Goal: Task Accomplishment & Management: Manage account settings

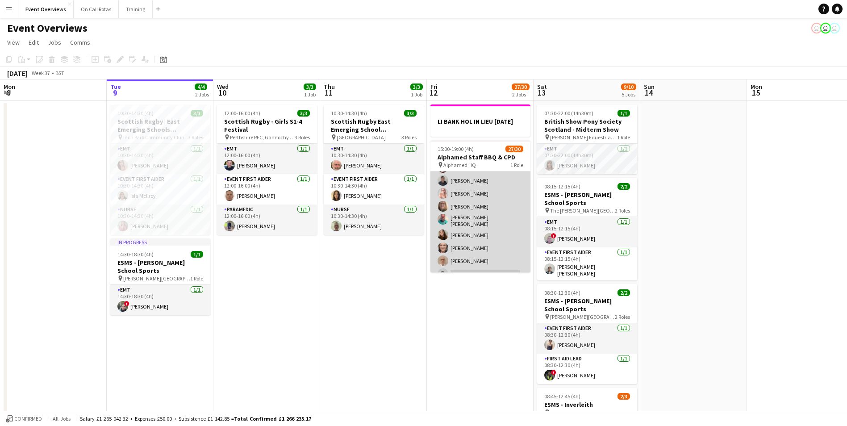
scroll to position [260, 0]
click at [443, 249] on app-user-avatar at bounding box center [443, 248] width 11 height 11
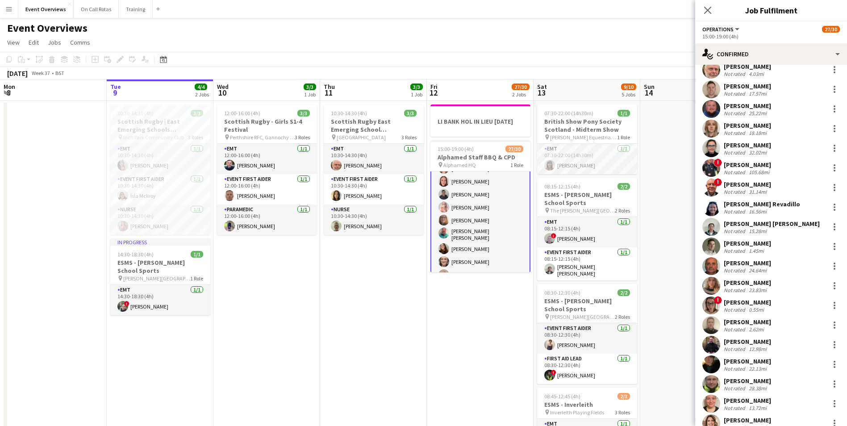
scroll to position [45, 0]
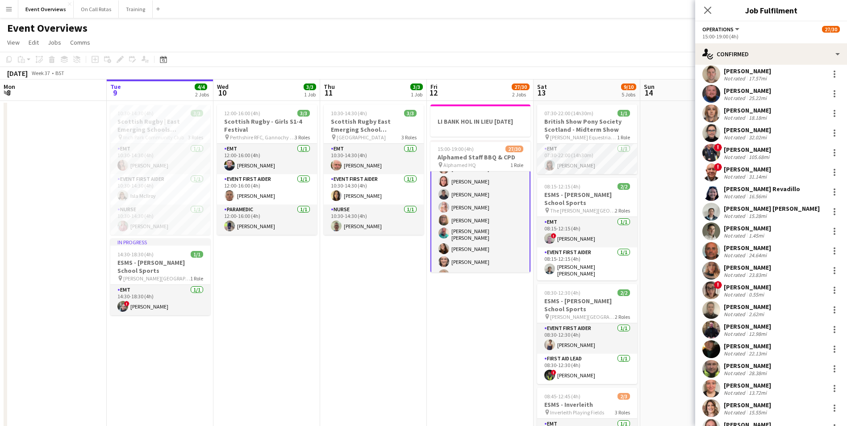
click at [714, 231] on app-user-avatar at bounding box center [712, 231] width 18 height 18
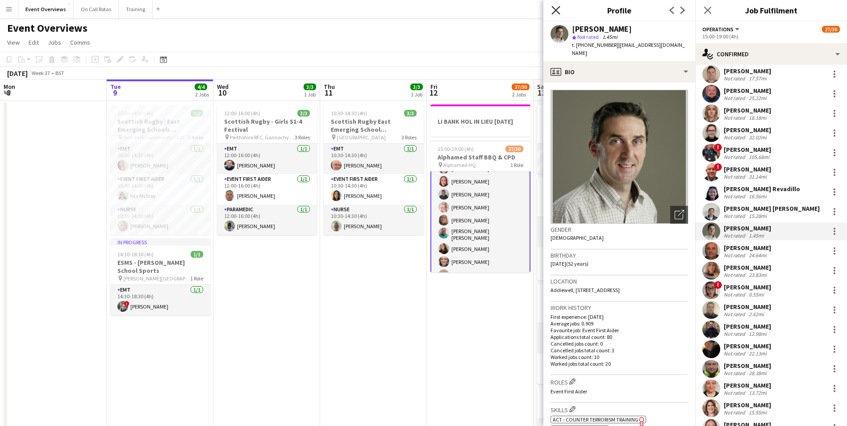
click at [560, 8] on icon "Close pop-in" at bounding box center [556, 10] width 8 height 8
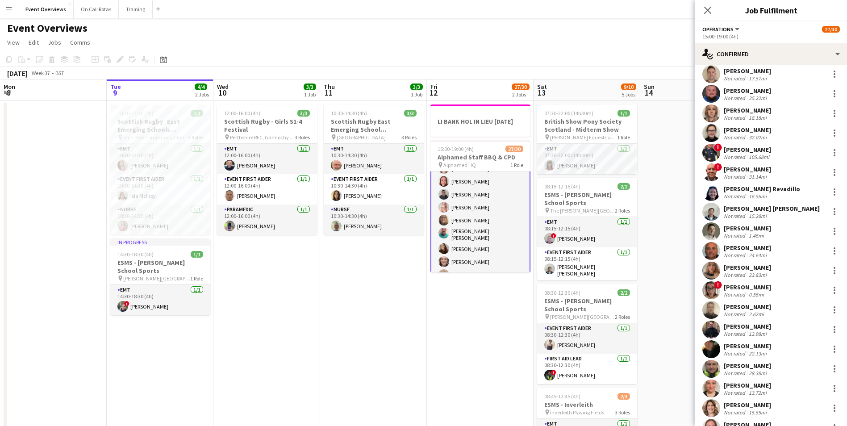
click at [717, 251] on app-user-avatar at bounding box center [712, 251] width 18 height 18
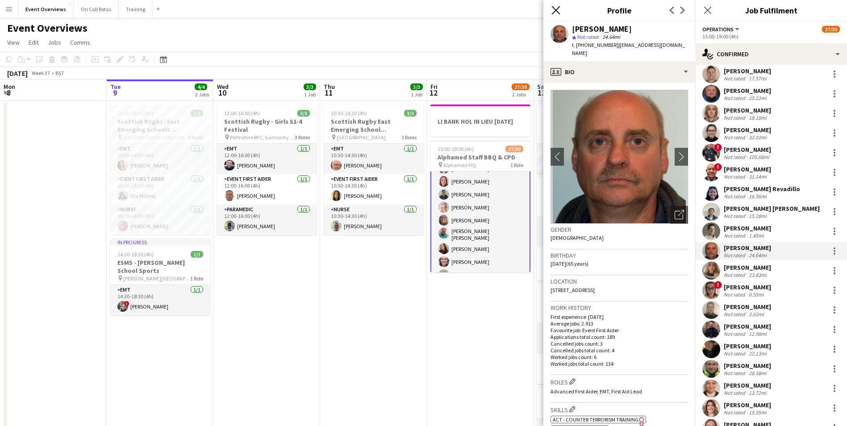
click at [560, 11] on icon "Close pop-in" at bounding box center [556, 10] width 8 height 8
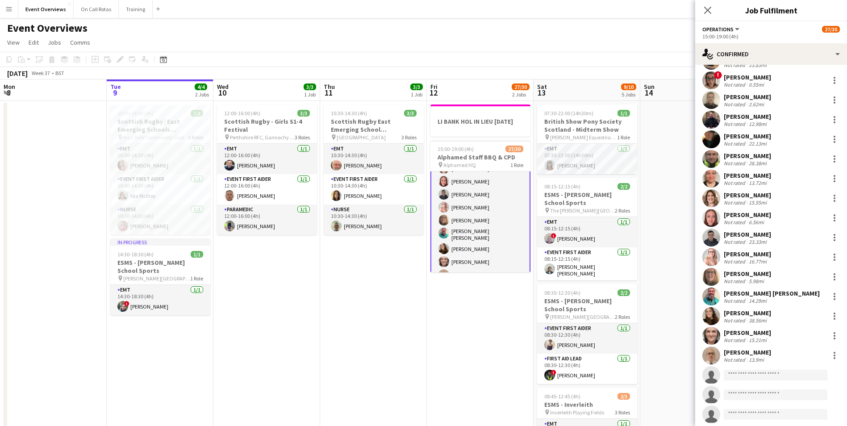
scroll to position [268, 0]
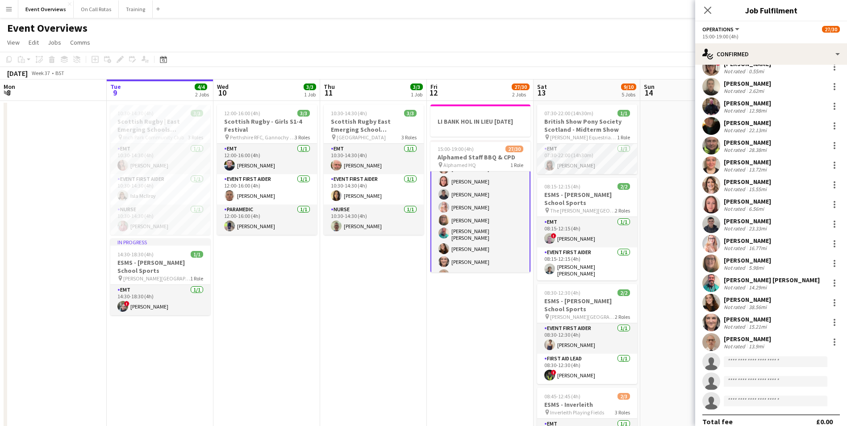
click at [711, 323] on app-user-avatar at bounding box center [712, 323] width 18 height 18
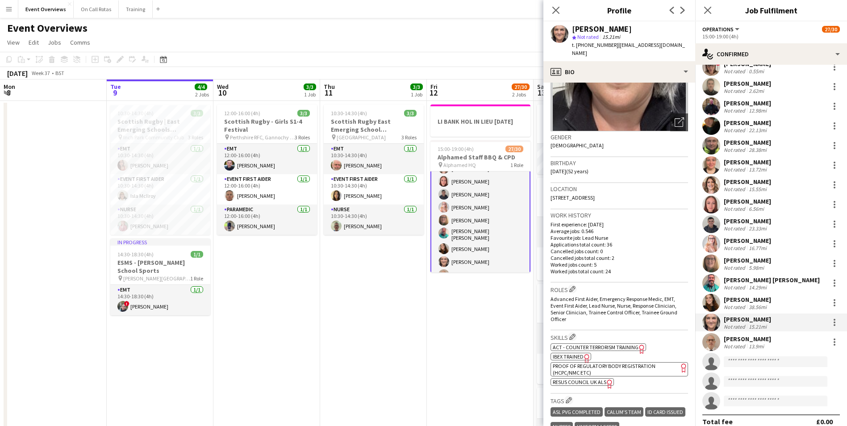
scroll to position [87, 0]
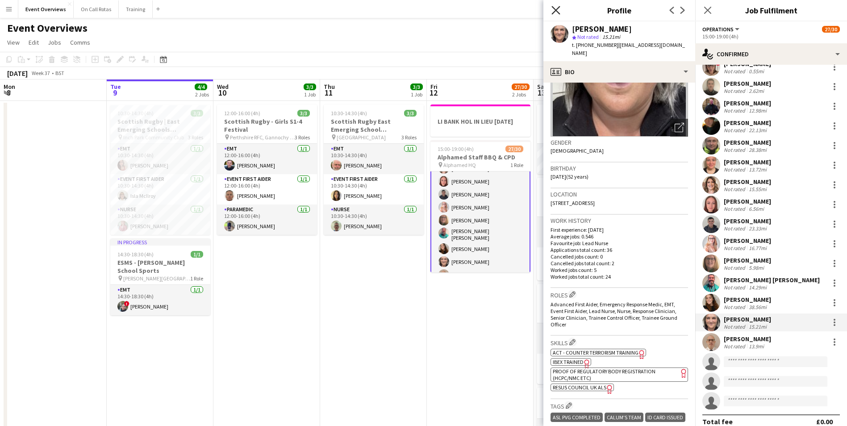
click at [557, 8] on icon "Close pop-in" at bounding box center [556, 10] width 8 height 8
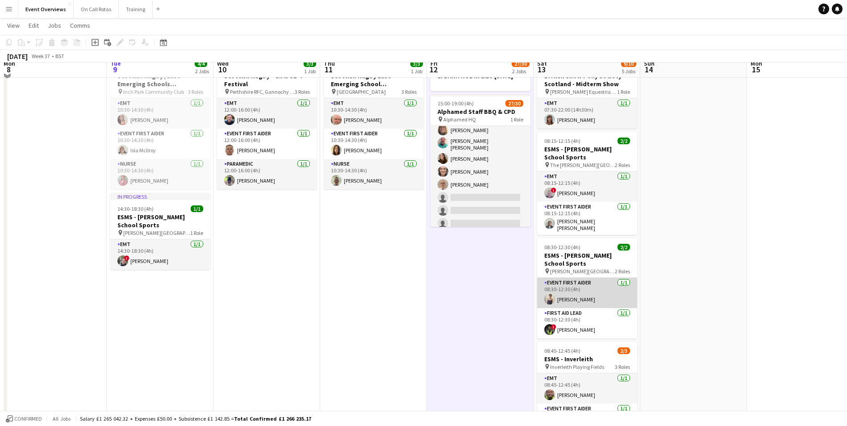
scroll to position [0, 0]
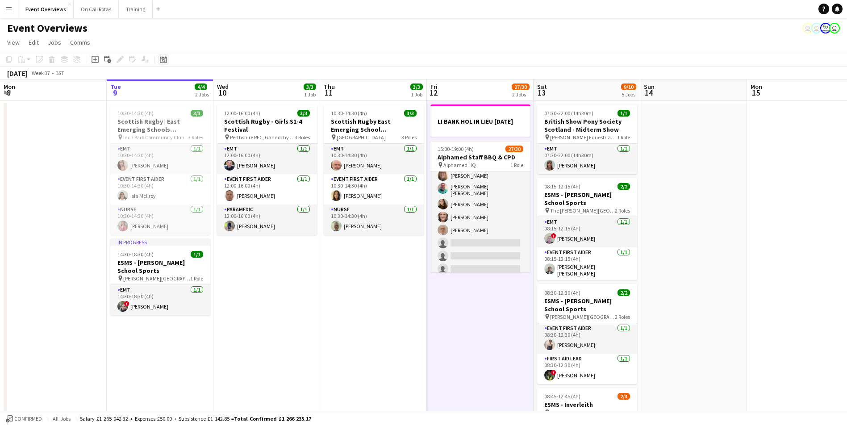
click at [167, 60] on div "Date picker" at bounding box center [163, 59] width 11 height 11
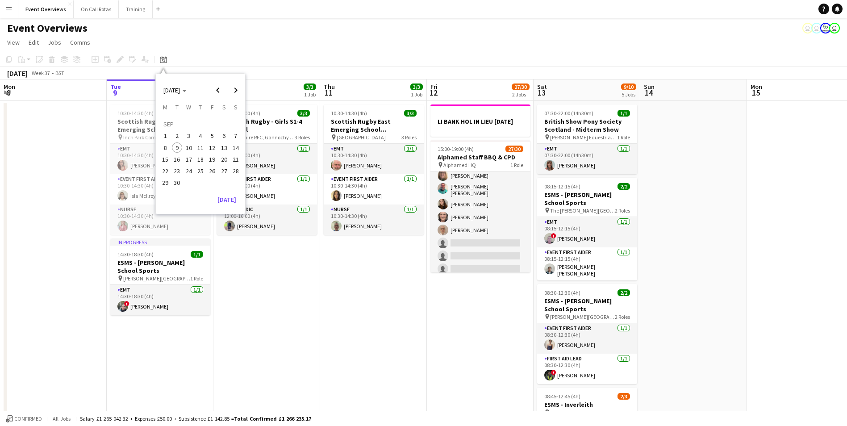
click at [167, 183] on span "29" at bounding box center [165, 183] width 11 height 11
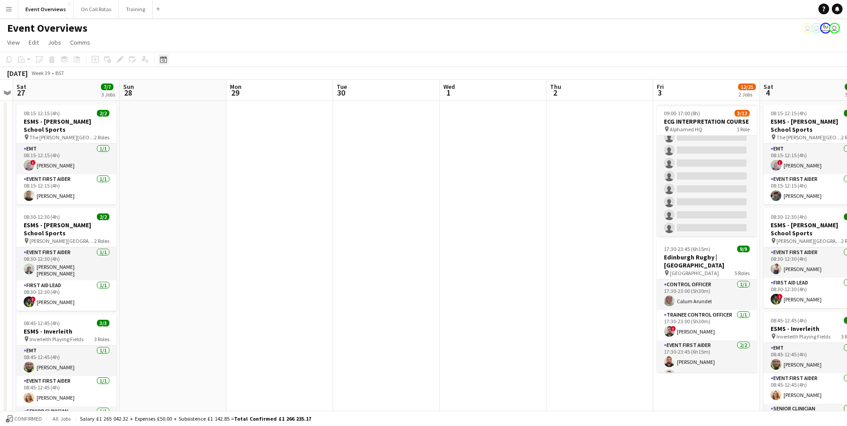
click at [163, 60] on icon "Date picker" at bounding box center [163, 59] width 7 height 7
click at [182, 148] on span "9" at bounding box center [177, 147] width 11 height 11
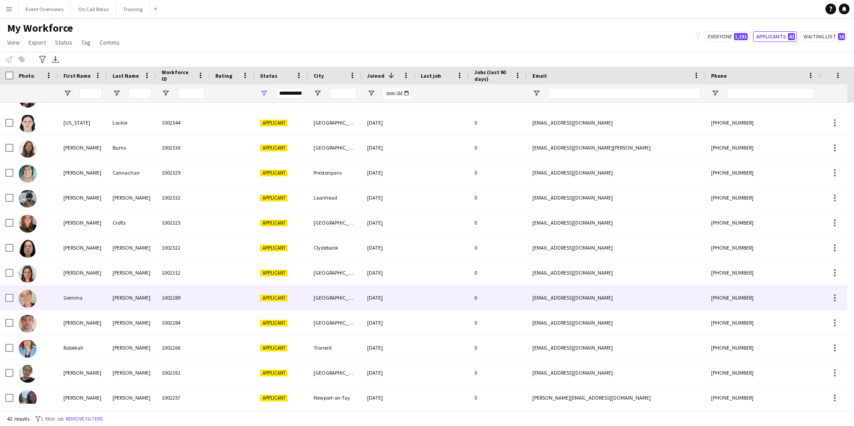
scroll to position [357, 0]
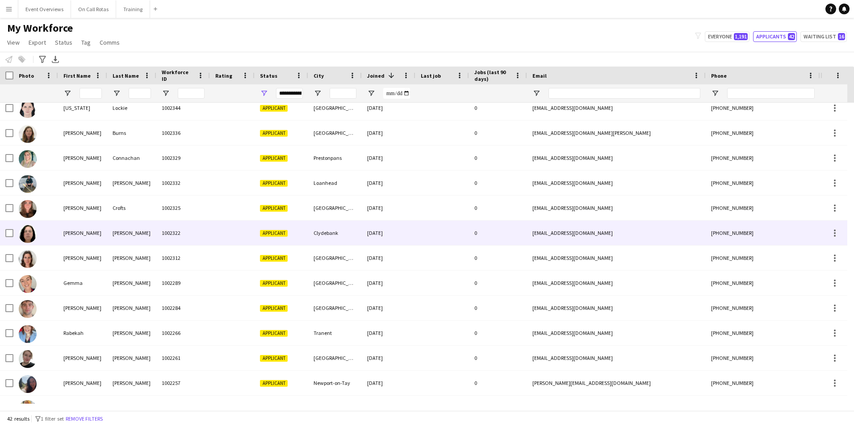
click at [102, 230] on div "[PERSON_NAME]" at bounding box center [82, 233] width 49 height 25
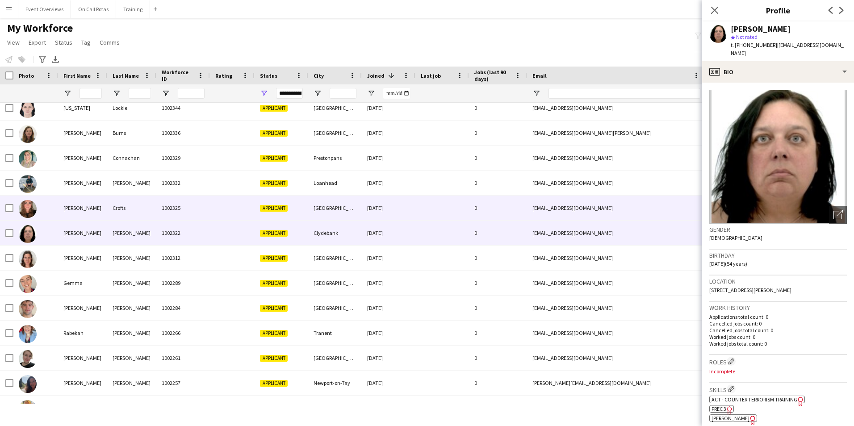
click at [121, 210] on div "Crofts" at bounding box center [131, 208] width 49 height 25
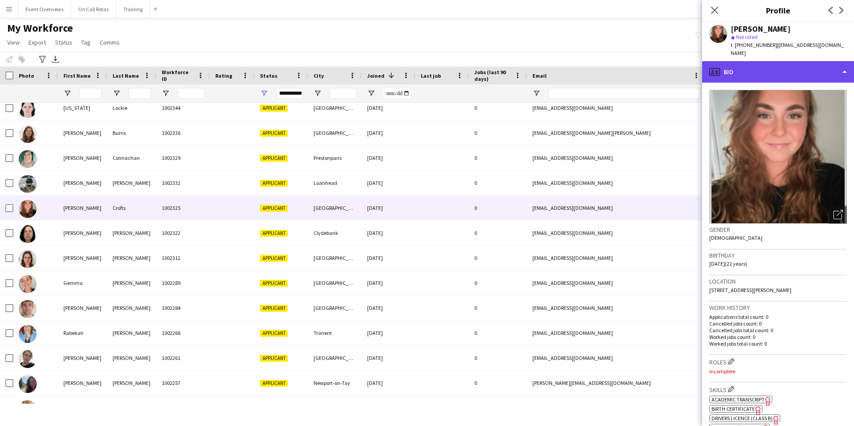
click at [729, 61] on div "profile Bio" at bounding box center [778, 71] width 152 height 21
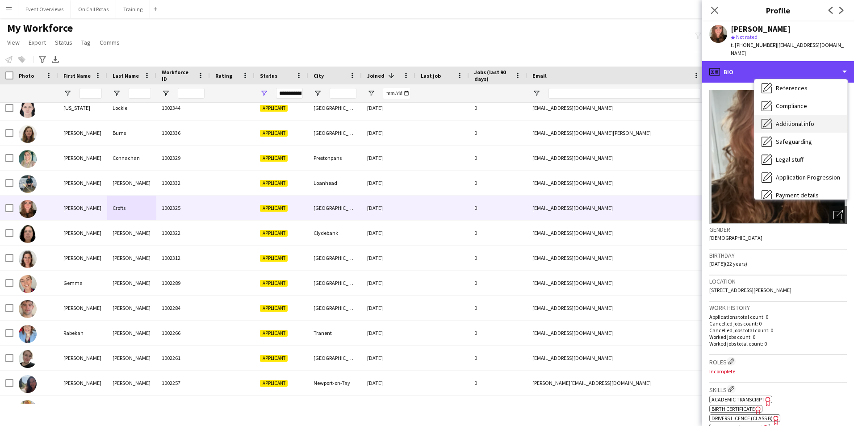
scroll to position [111, 0]
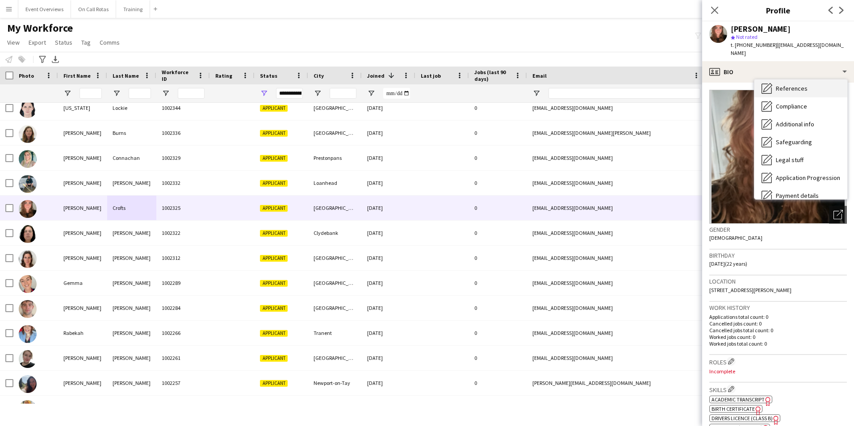
click at [790, 84] on span "References" at bounding box center [792, 88] width 32 height 8
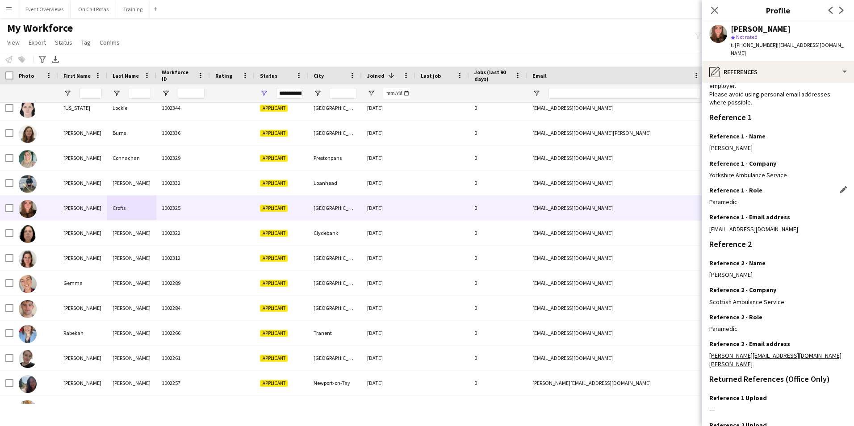
scroll to position [0, 0]
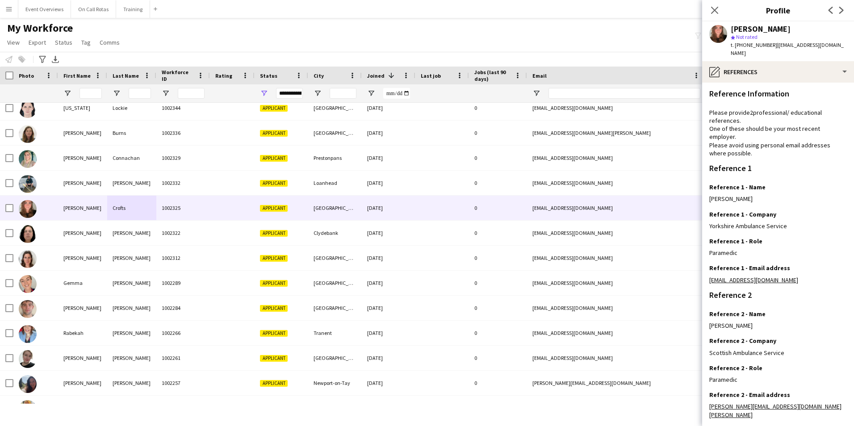
click at [718, 1] on div "Close pop-in" at bounding box center [714, 10] width 25 height 21
click at [715, 13] on icon "Close pop-in" at bounding box center [714, 10] width 8 height 8
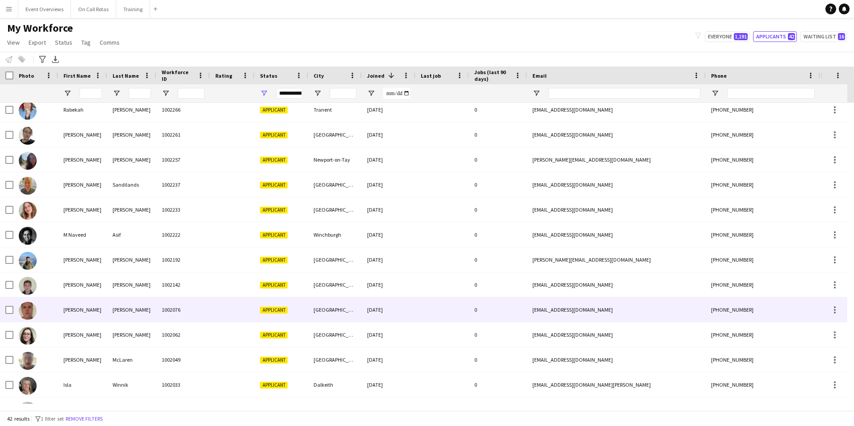
click at [150, 309] on div "[PERSON_NAME]" at bounding box center [131, 309] width 49 height 25
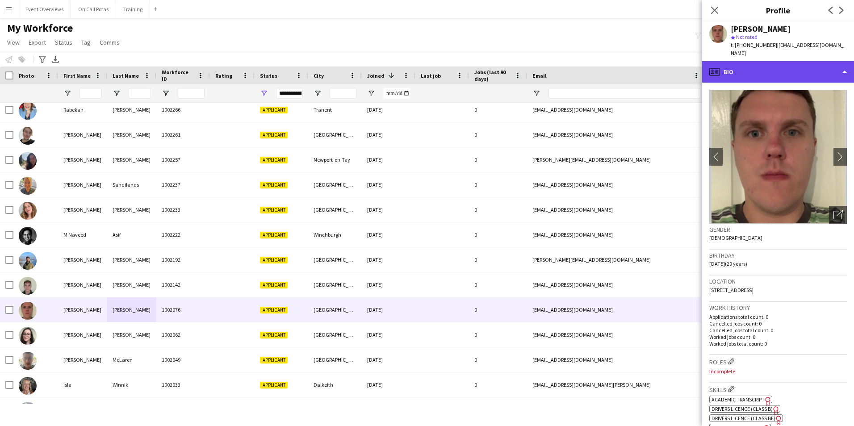
click at [775, 61] on div "profile Bio" at bounding box center [778, 71] width 152 height 21
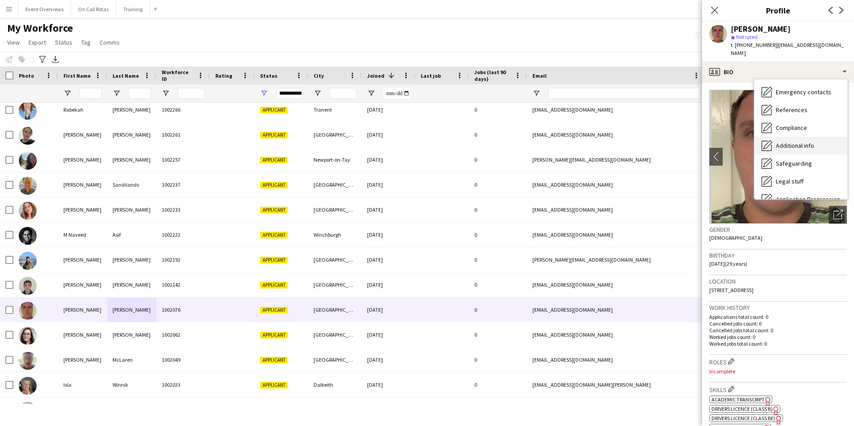
click at [785, 142] on span "Additional info" at bounding box center [795, 146] width 38 height 8
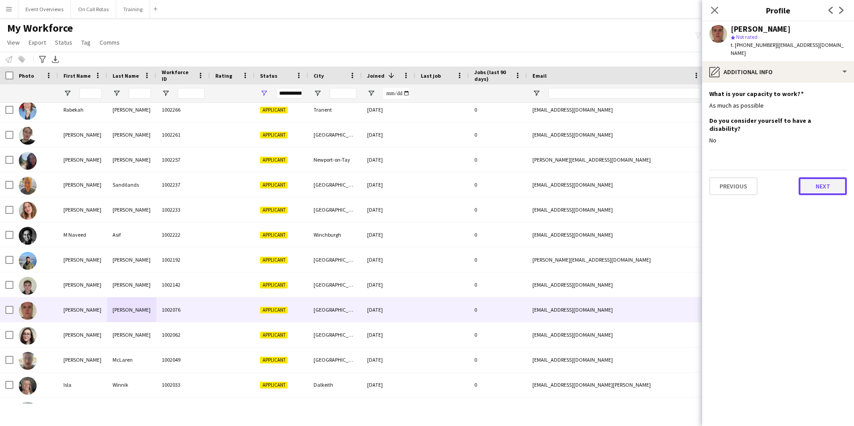
click at [813, 177] on button "Next" at bounding box center [823, 186] width 48 height 18
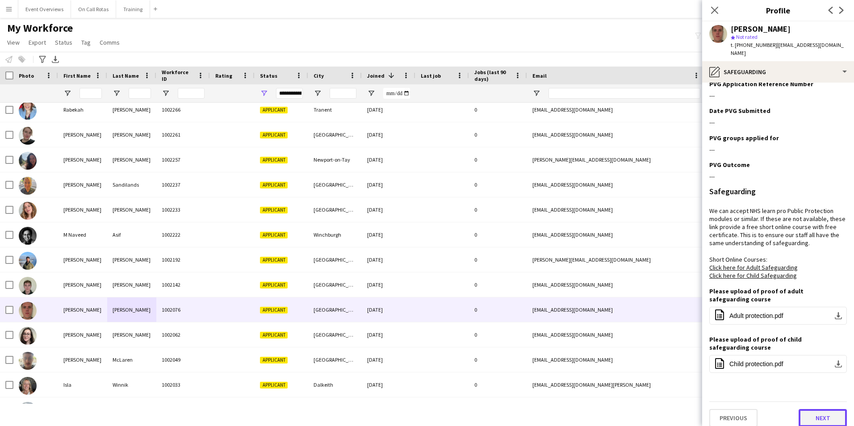
click at [814, 409] on button "Next" at bounding box center [823, 418] width 48 height 18
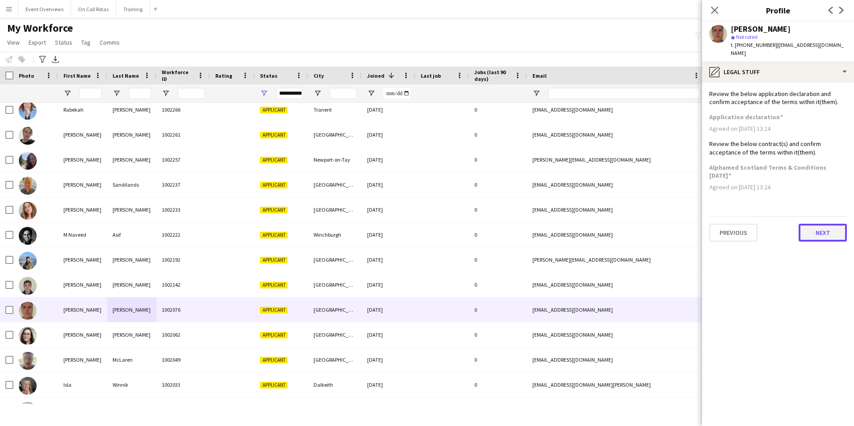
click at [815, 224] on button "Next" at bounding box center [823, 233] width 48 height 18
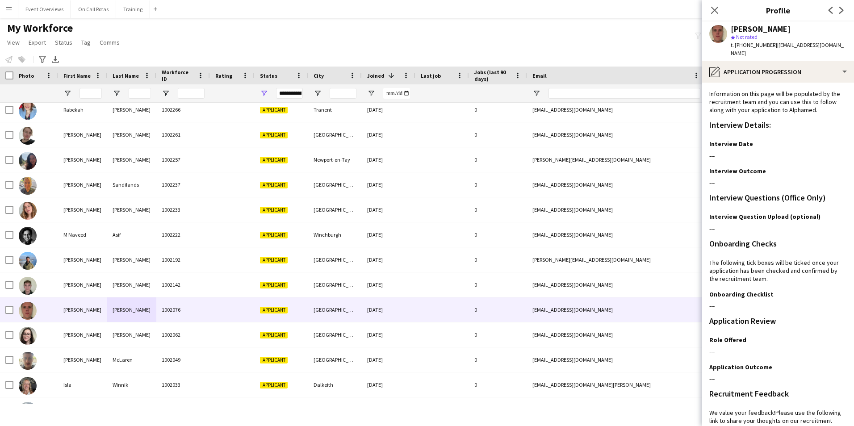
click at [767, 48] on span "t. [PHONE_NUMBER]" at bounding box center [754, 45] width 46 height 7
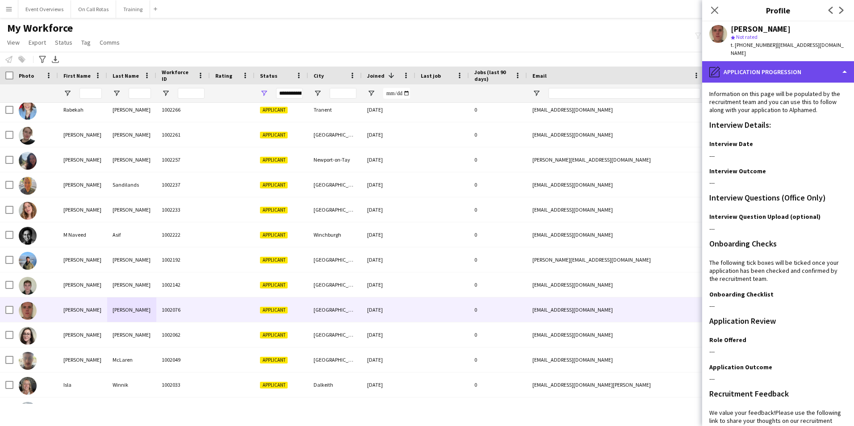
click at [770, 63] on div "pencil4 Application Progression" at bounding box center [778, 71] width 152 height 21
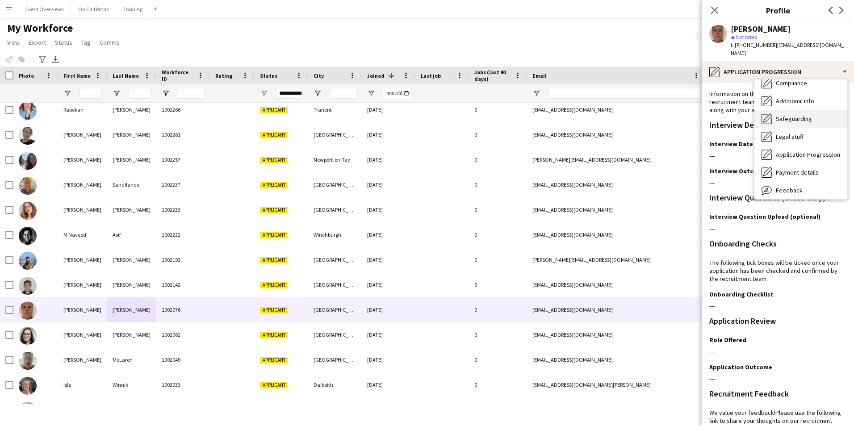
click at [785, 115] on div "Safeguarding Safeguarding" at bounding box center [800, 119] width 93 height 18
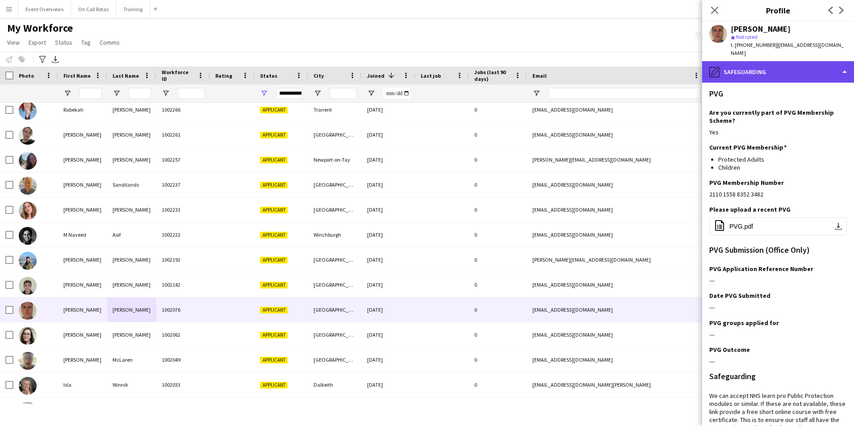
click at [758, 61] on div "pencil4 Safeguarding" at bounding box center [778, 71] width 152 height 21
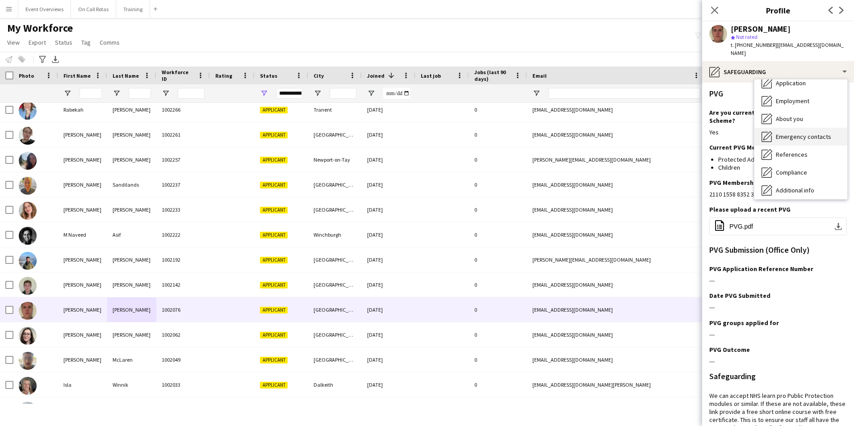
click at [784, 133] on span "Emergency contacts" at bounding box center [803, 137] width 55 height 8
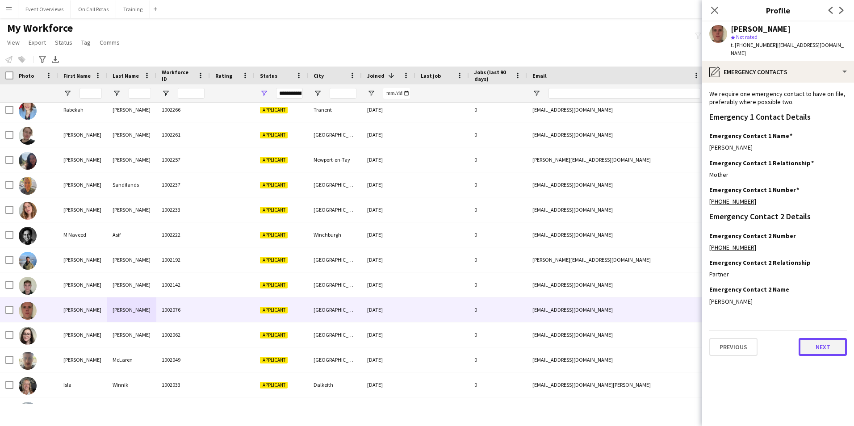
click at [814, 340] on button "Next" at bounding box center [823, 347] width 48 height 18
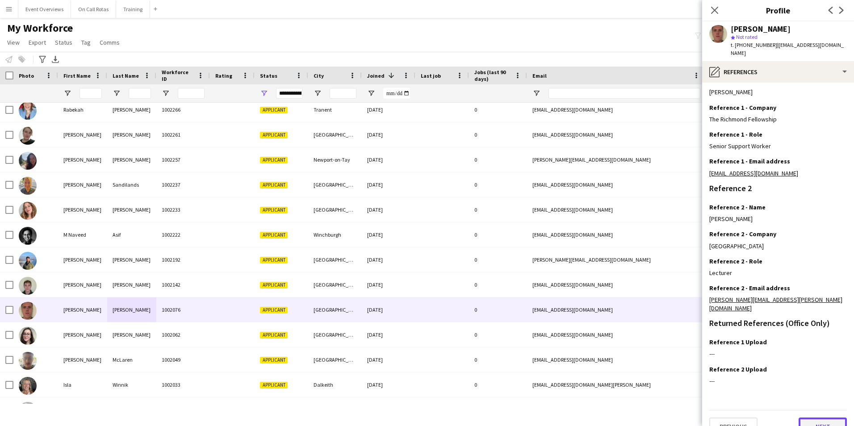
click at [815, 418] on button "Next" at bounding box center [823, 427] width 48 height 18
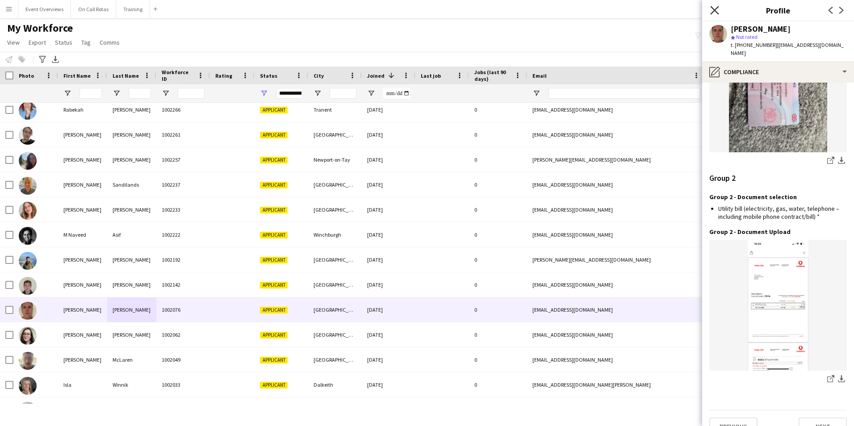
click at [717, 8] on icon at bounding box center [714, 10] width 8 height 8
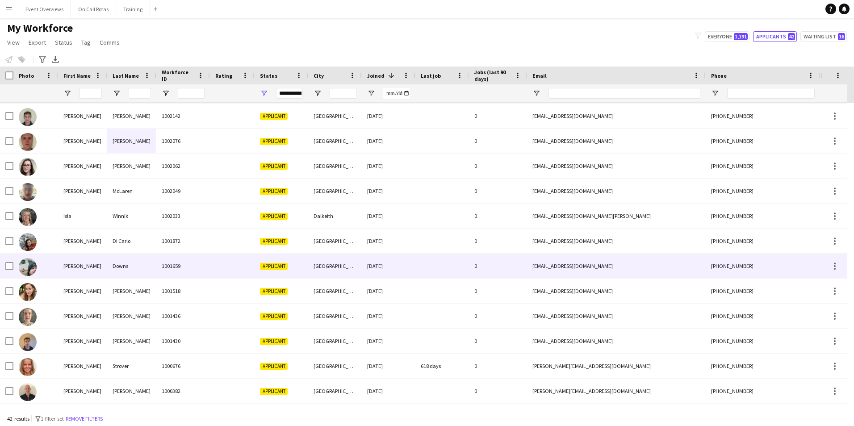
click at [84, 260] on div "[PERSON_NAME]" at bounding box center [82, 266] width 49 height 25
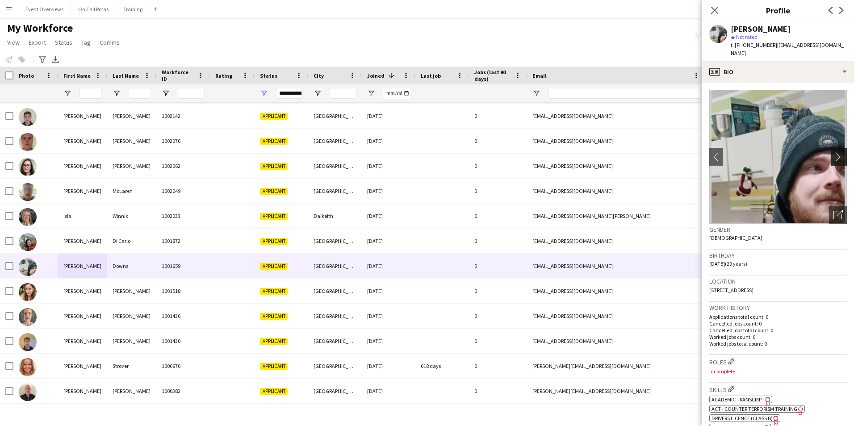
click at [833, 152] on app-icon "chevron-right" at bounding box center [840, 156] width 14 height 9
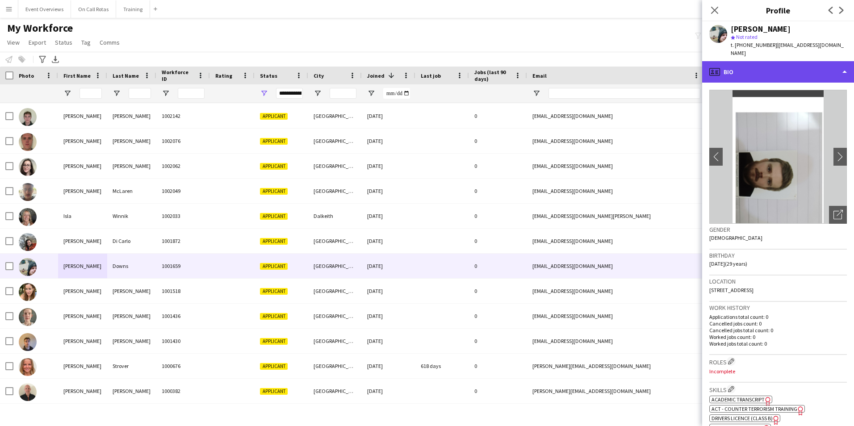
click at [793, 72] on div "profile Bio" at bounding box center [778, 71] width 152 height 21
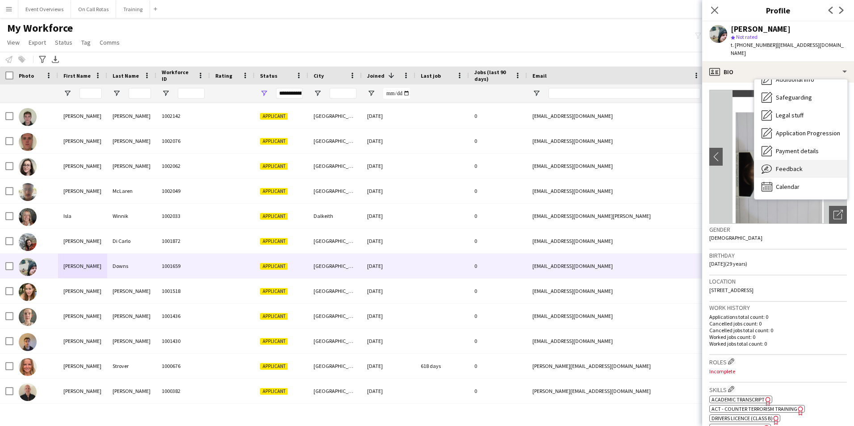
click at [801, 160] on div "Feedback Feedback" at bounding box center [800, 169] width 93 height 18
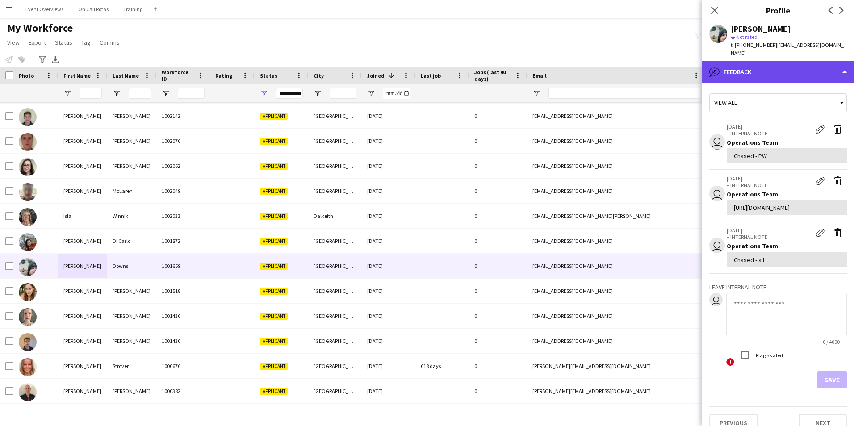
click at [770, 69] on div "bubble-pencil Feedback" at bounding box center [778, 71] width 152 height 21
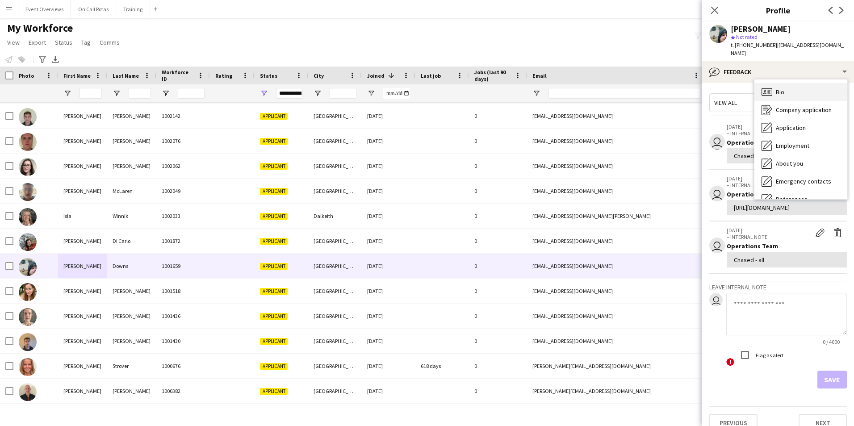
click at [783, 88] on span "Bio" at bounding box center [780, 92] width 8 height 8
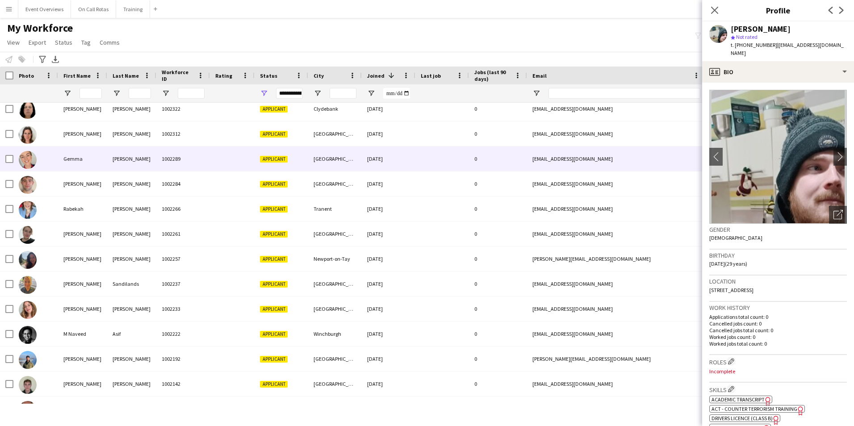
click at [83, 159] on div "Gemma" at bounding box center [82, 158] width 49 height 25
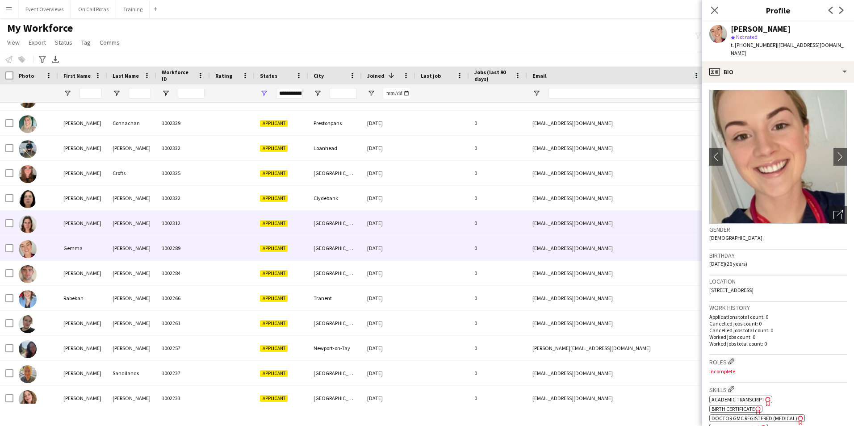
click at [92, 214] on div "[PERSON_NAME]" at bounding box center [82, 223] width 49 height 25
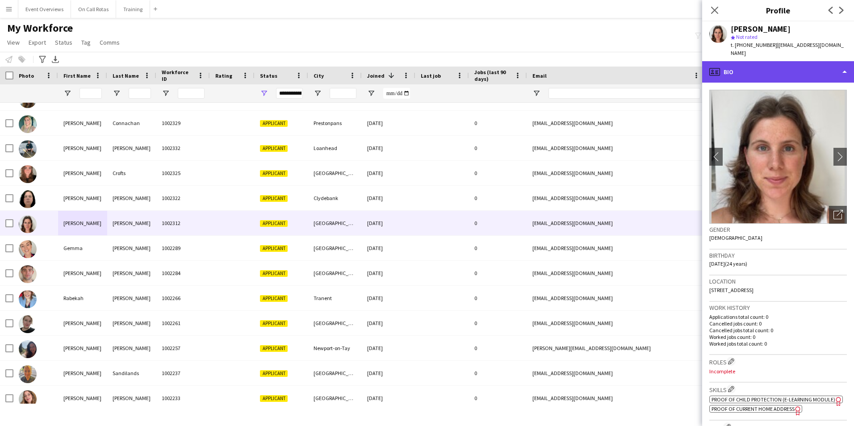
click at [740, 70] on div "profile Bio" at bounding box center [778, 71] width 152 height 21
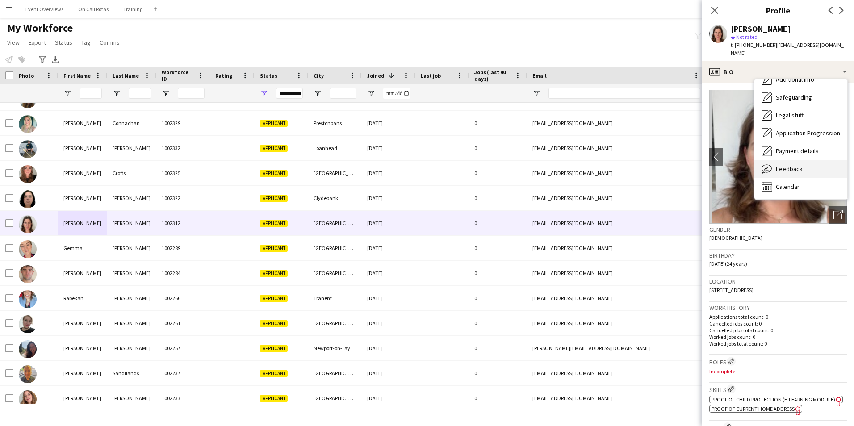
click at [779, 165] on span "Feedback" at bounding box center [789, 169] width 27 height 8
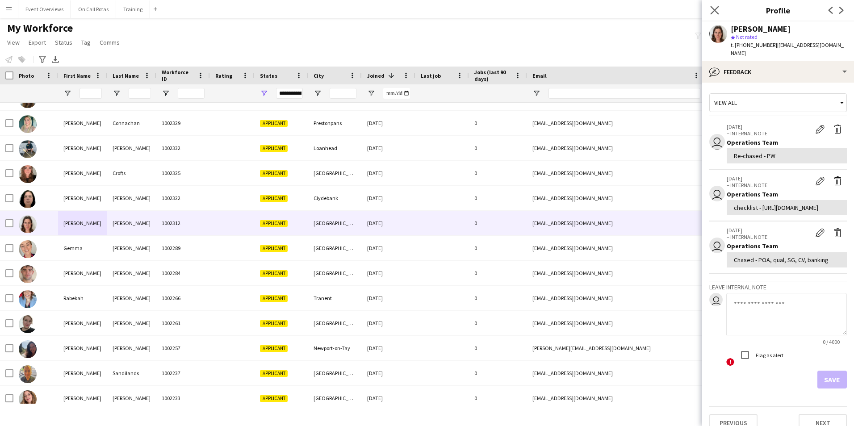
click at [710, 12] on app-icon "Close pop-in" at bounding box center [714, 10] width 13 height 13
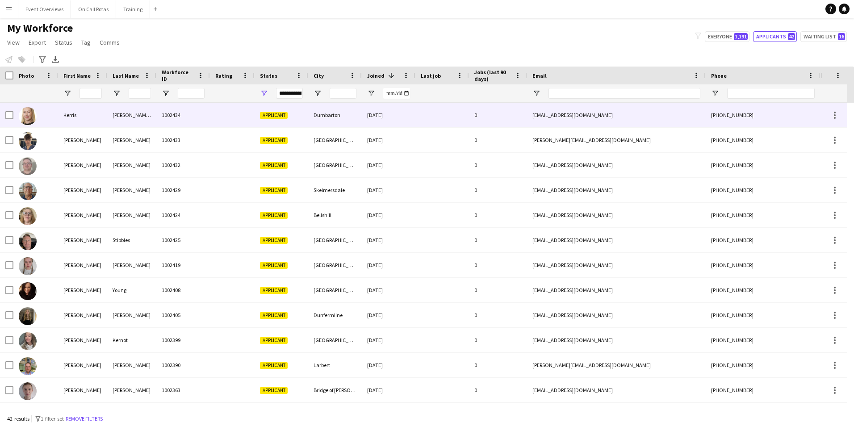
click at [64, 119] on div "Kerris" at bounding box center [82, 115] width 49 height 25
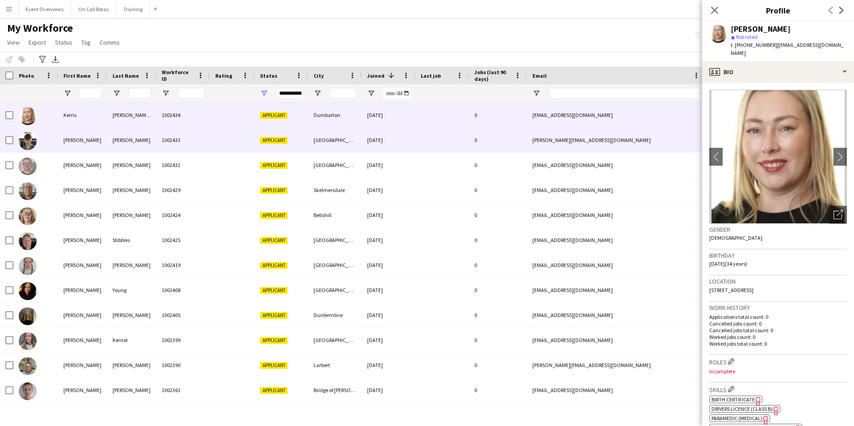
click at [79, 130] on div "[PERSON_NAME]" at bounding box center [82, 140] width 49 height 25
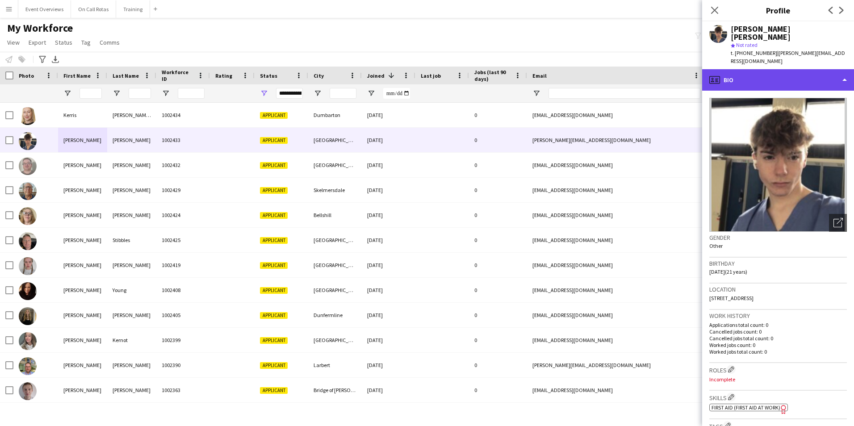
click at [804, 78] on div "profile Bio" at bounding box center [778, 79] width 152 height 21
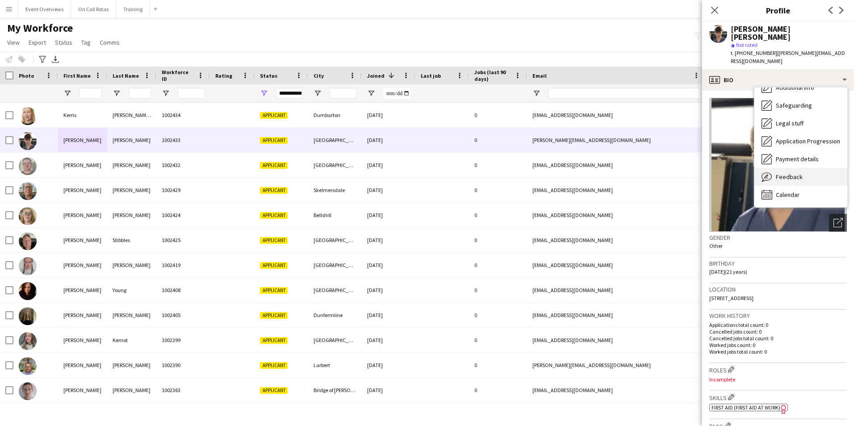
click at [811, 168] on div "Feedback Feedback" at bounding box center [800, 177] width 93 height 18
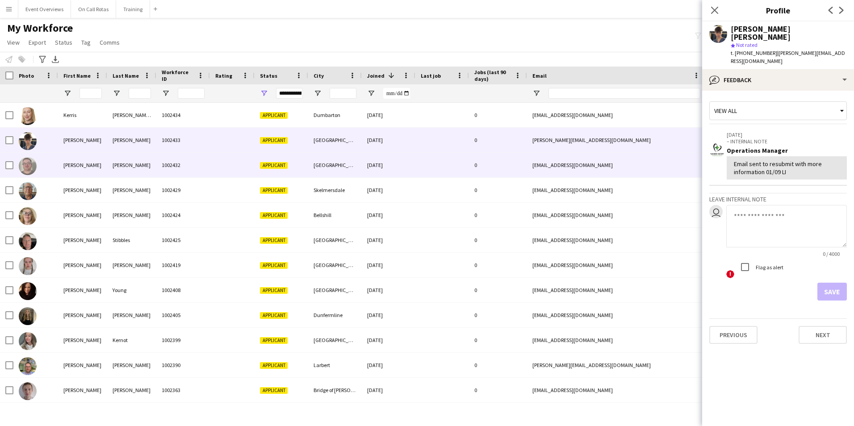
click at [109, 170] on div "[PERSON_NAME]" at bounding box center [131, 165] width 49 height 25
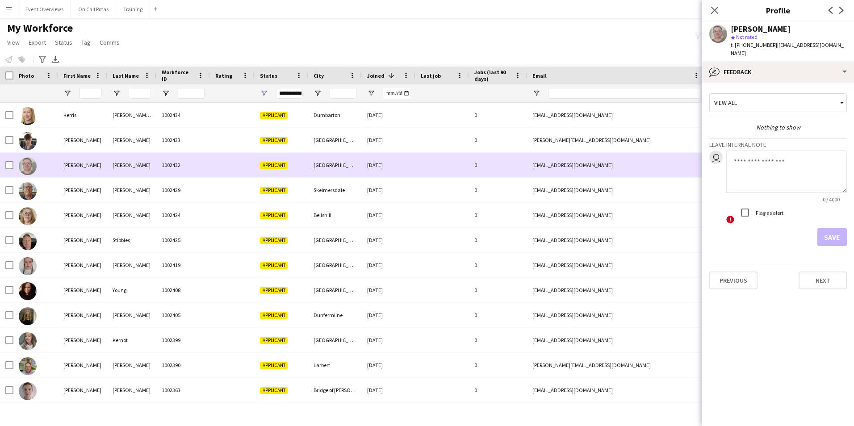
click at [220, 172] on div at bounding box center [232, 165] width 45 height 25
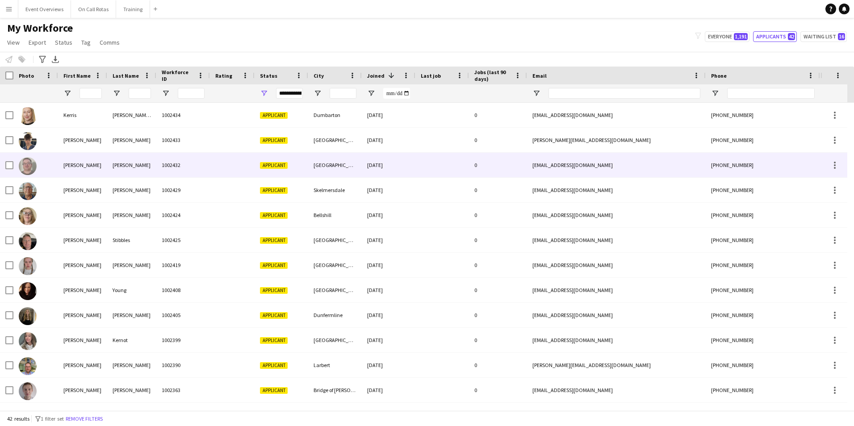
click at [220, 172] on div at bounding box center [232, 165] width 45 height 25
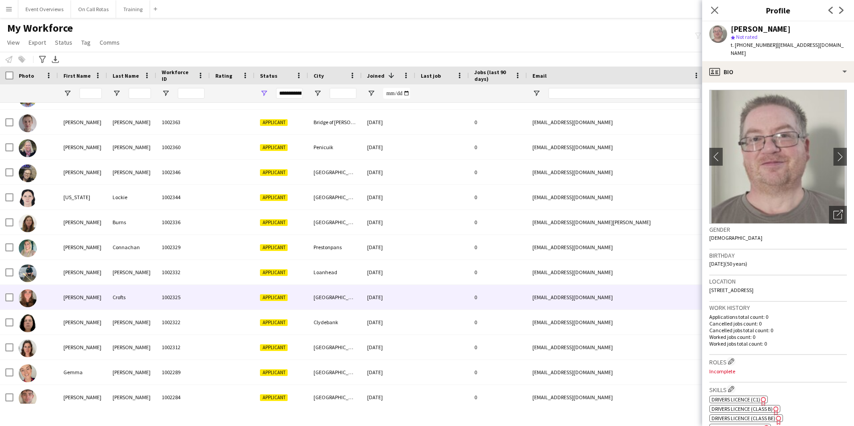
click at [179, 299] on div "1002325" at bounding box center [183, 297] width 54 height 25
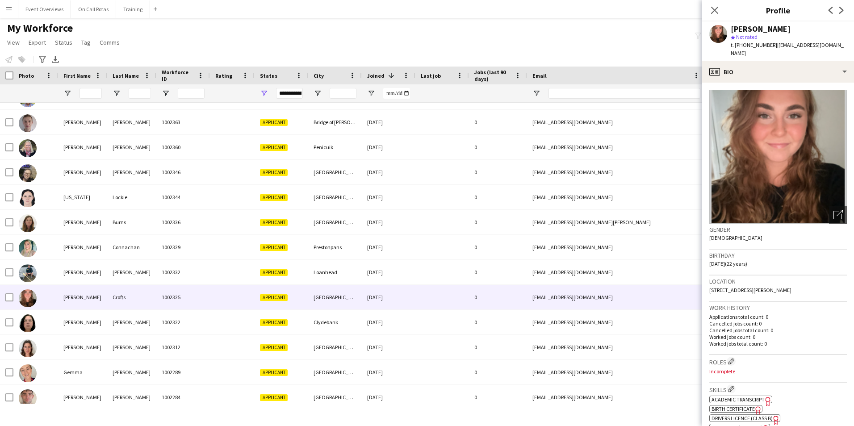
click at [764, 83] on app-crew-profile-bio "Open photos pop-in Gender [DEMOGRAPHIC_DATA] Birthday [DEMOGRAPHIC_DATA] (22 ye…" at bounding box center [778, 254] width 152 height 343
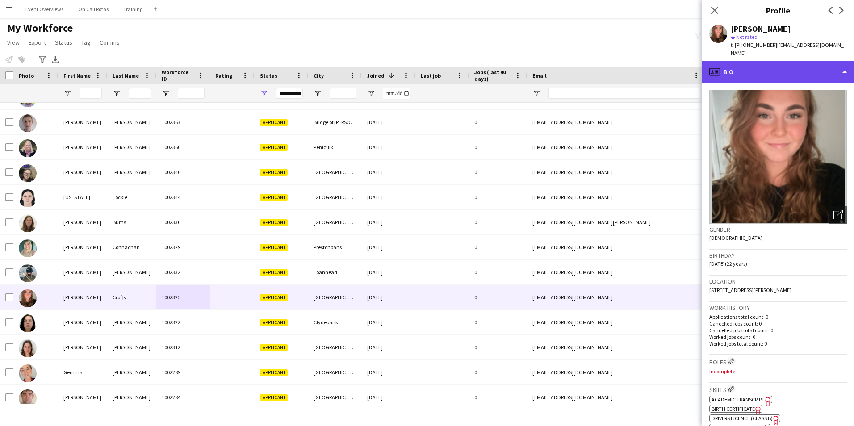
click at [767, 62] on div "profile Bio" at bounding box center [778, 71] width 152 height 21
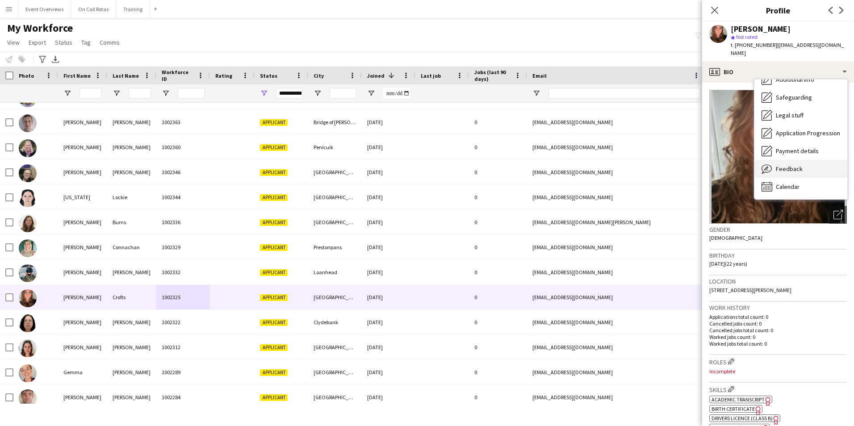
click at [791, 165] on span "Feedback" at bounding box center [789, 169] width 27 height 8
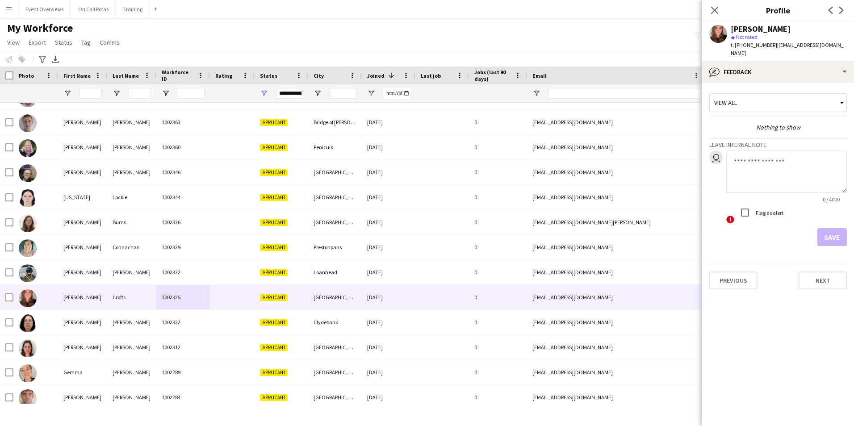
click at [762, 157] on textarea at bounding box center [786, 172] width 121 height 42
type textarea "**********"
click at [824, 228] on button "Save" at bounding box center [831, 237] width 29 height 18
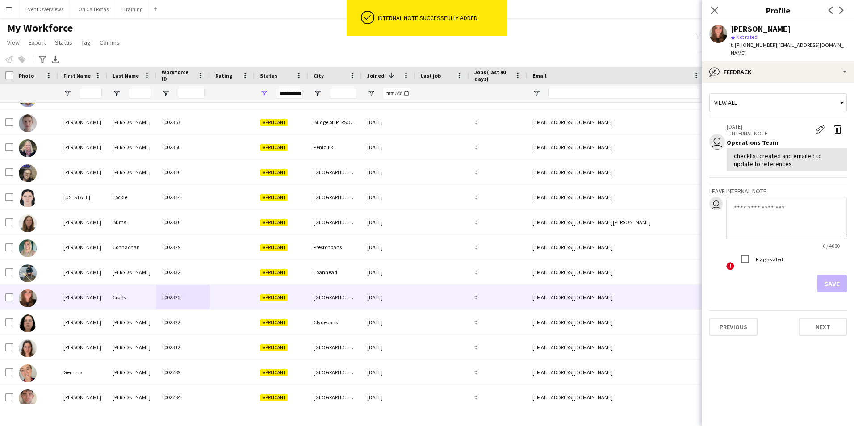
click at [777, 152] on div "checklist created and emailed to update to references" at bounding box center [787, 160] width 106 height 16
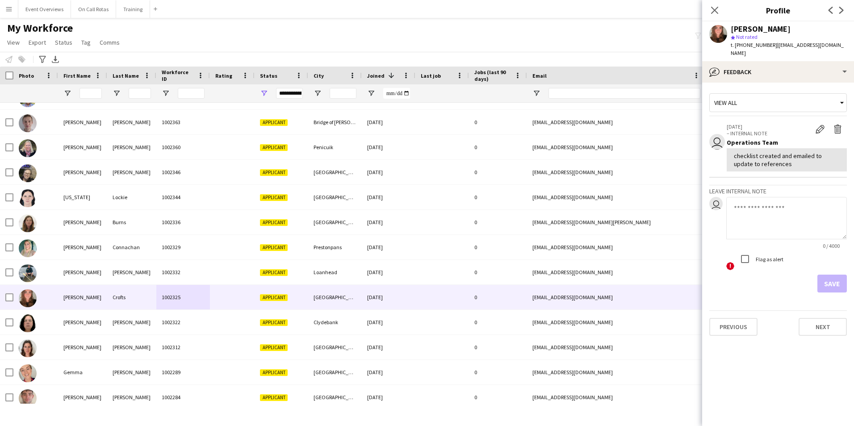
click at [776, 156] on div "checklist created and emailed to update to references" at bounding box center [787, 160] width 106 height 16
click at [814, 123] on button "Edit internal note" at bounding box center [820, 129] width 18 height 12
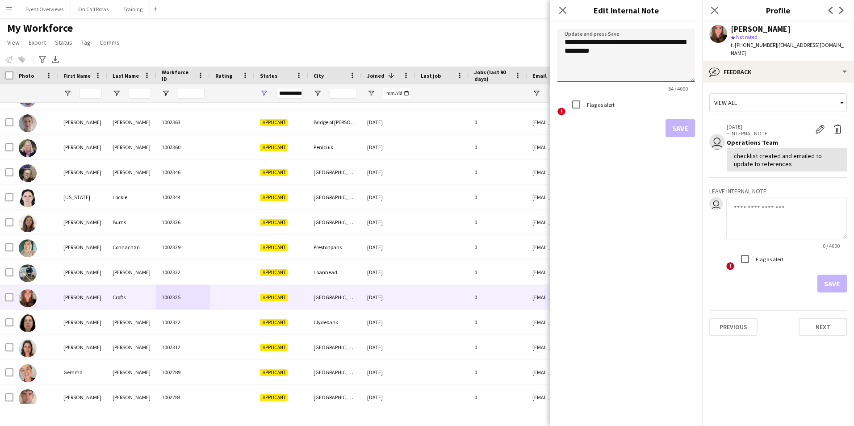
click at [616, 56] on textarea "**********" at bounding box center [626, 56] width 138 height 54
type textarea "**********"
click at [676, 129] on button "Save" at bounding box center [679, 128] width 29 height 18
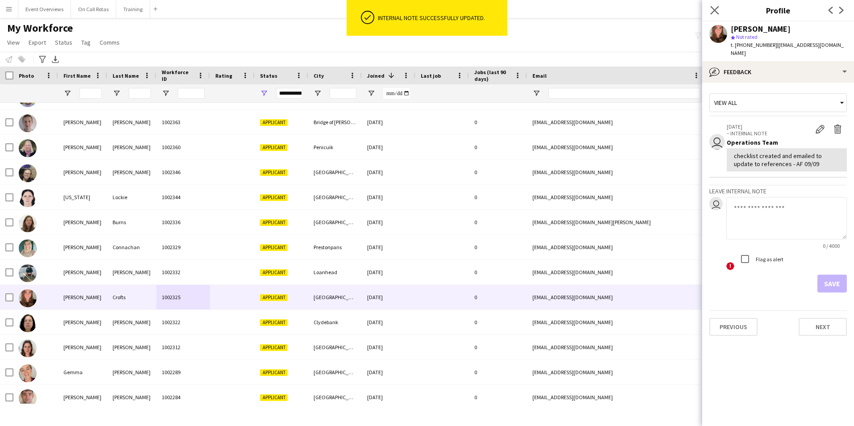
click at [719, 11] on icon "Close pop-in" at bounding box center [714, 10] width 8 height 8
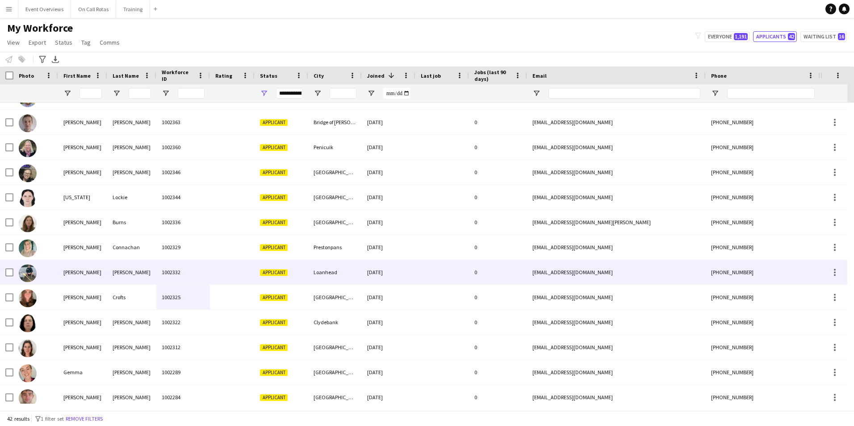
click at [140, 272] on div "[PERSON_NAME]" at bounding box center [131, 272] width 49 height 25
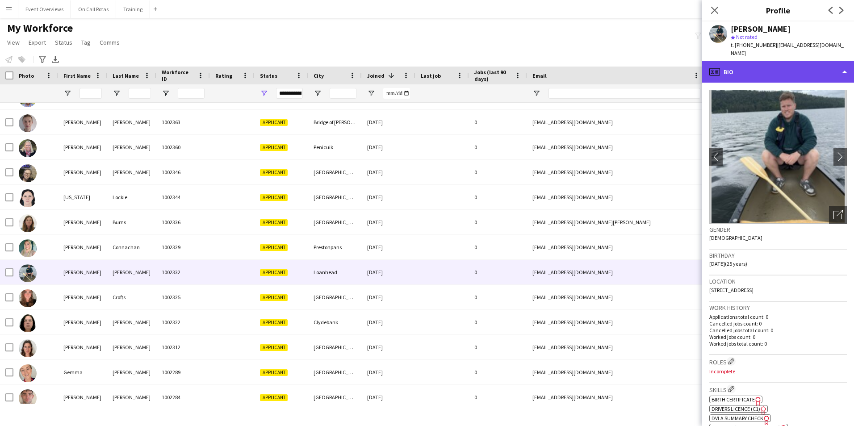
click at [827, 64] on div "profile Bio" at bounding box center [778, 71] width 152 height 21
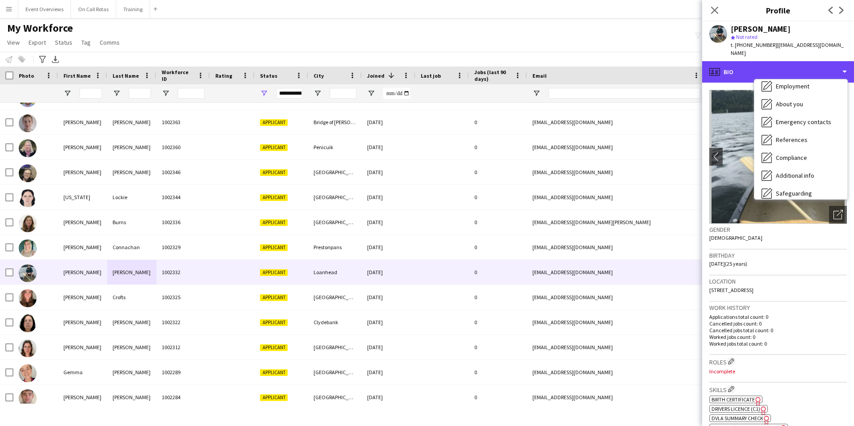
scroll to position [155, 0]
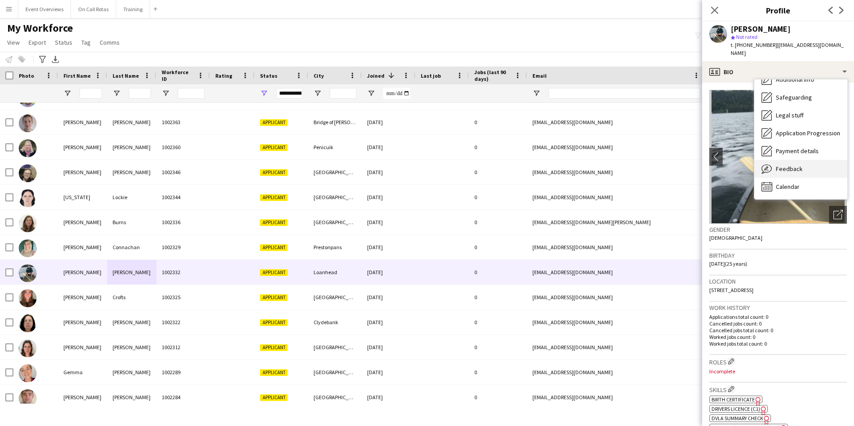
click at [808, 165] on div "Feedback Feedback" at bounding box center [800, 169] width 93 height 18
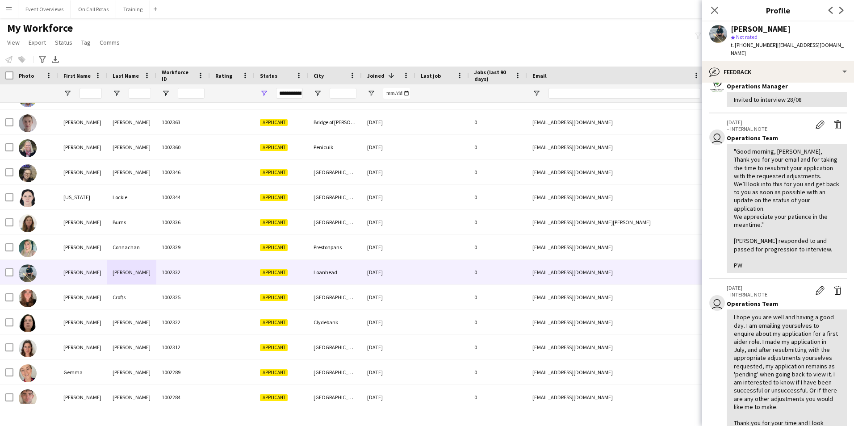
scroll to position [0, 0]
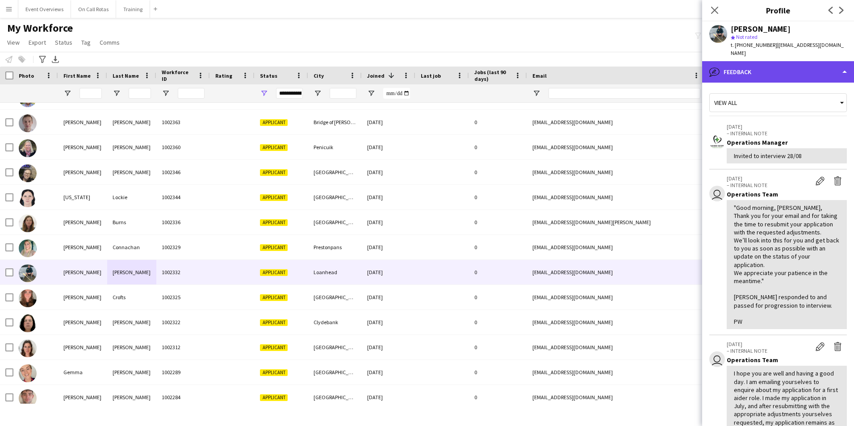
click at [768, 61] on div "bubble-pencil Feedback" at bounding box center [778, 71] width 152 height 21
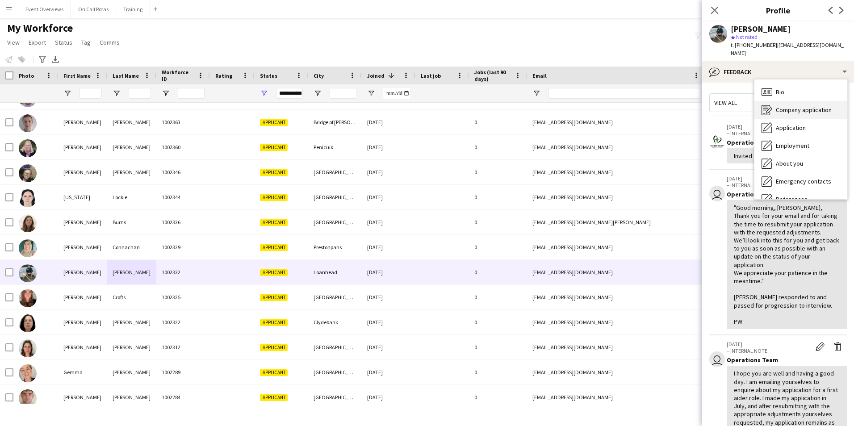
click at [780, 88] on span "Bio" at bounding box center [780, 92] width 8 height 8
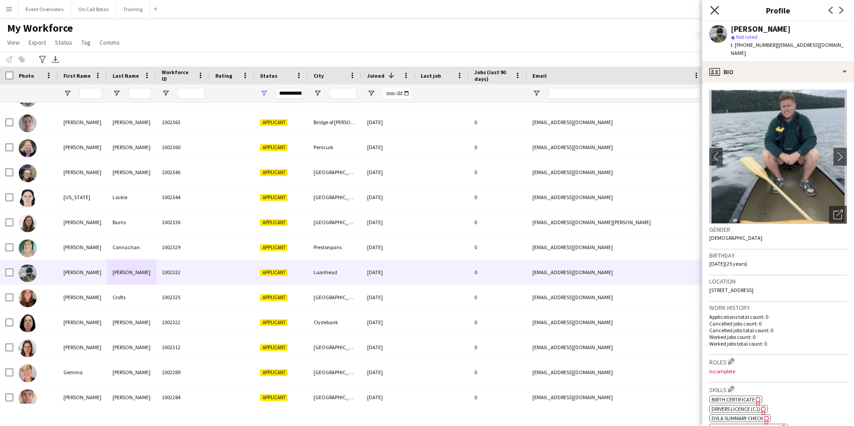
click at [713, 12] on icon at bounding box center [714, 10] width 8 height 8
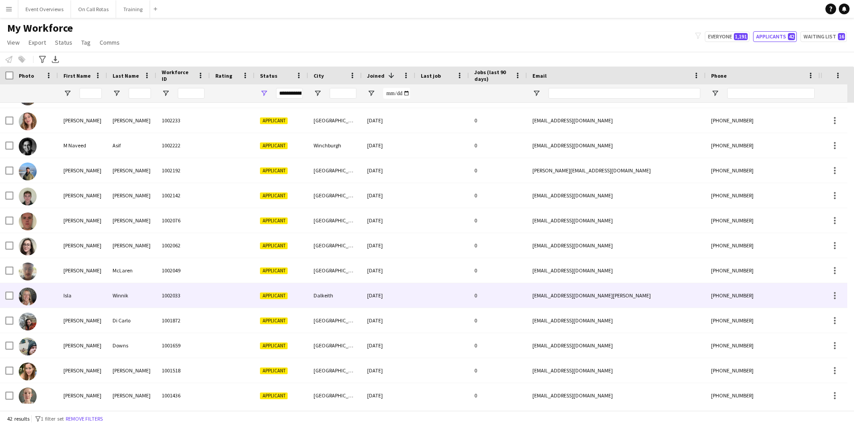
scroll to position [749, 0]
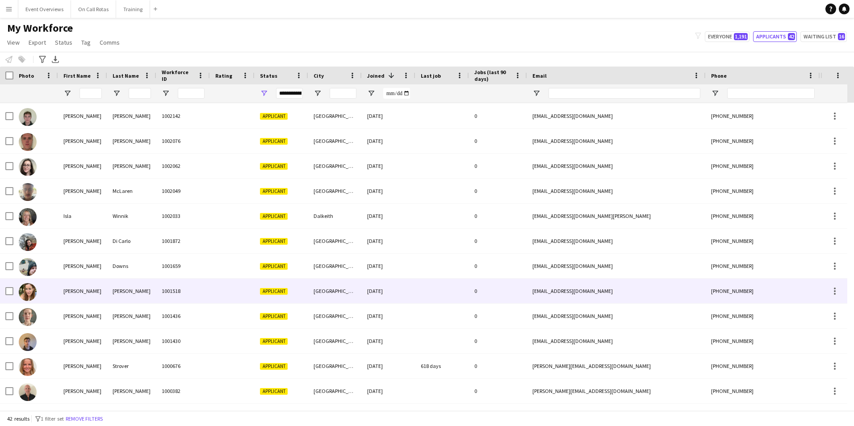
click at [139, 293] on div "[PERSON_NAME]" at bounding box center [131, 291] width 49 height 25
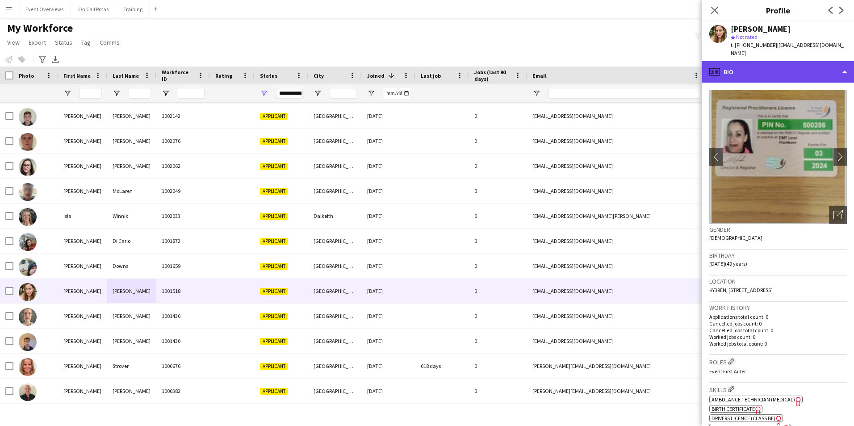
click at [779, 67] on div "profile Bio" at bounding box center [778, 71] width 152 height 21
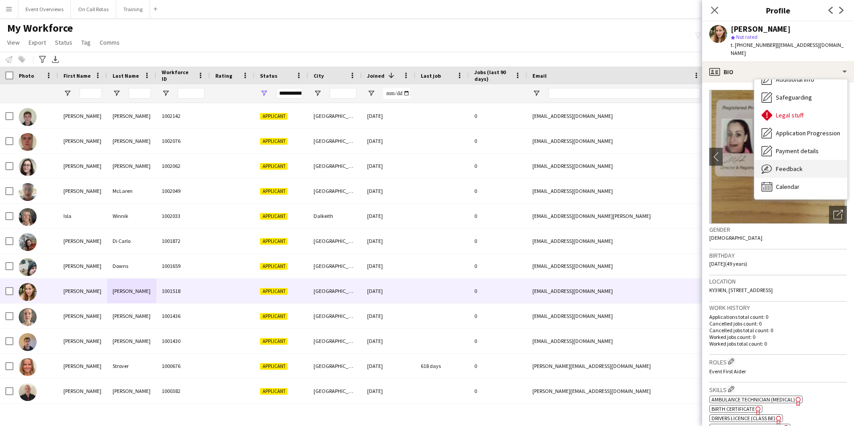
click at [791, 165] on span "Feedback" at bounding box center [789, 169] width 27 height 8
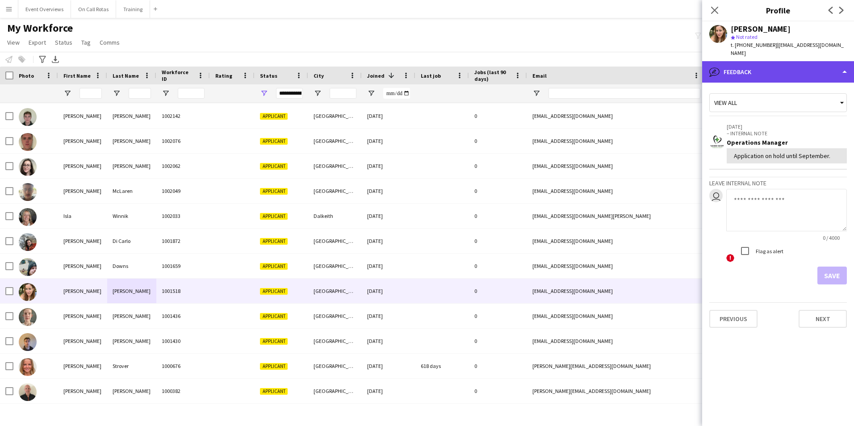
click at [778, 73] on div "bubble-pencil Feedback" at bounding box center [778, 71] width 152 height 21
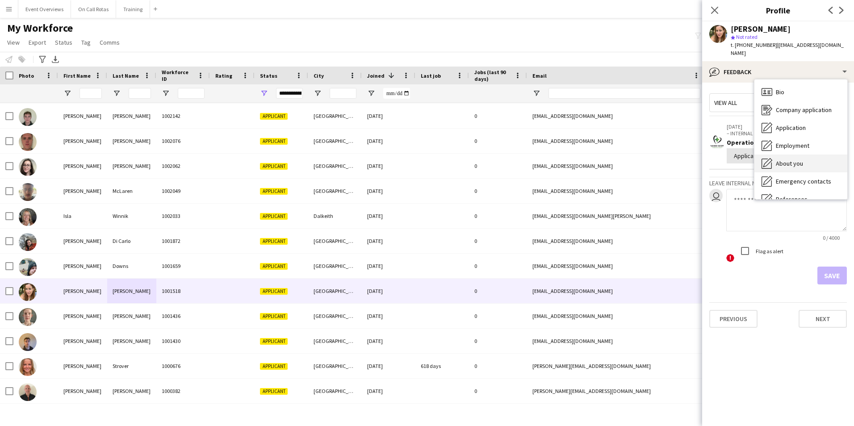
click at [790, 86] on div "Bio Bio" at bounding box center [800, 92] width 93 height 18
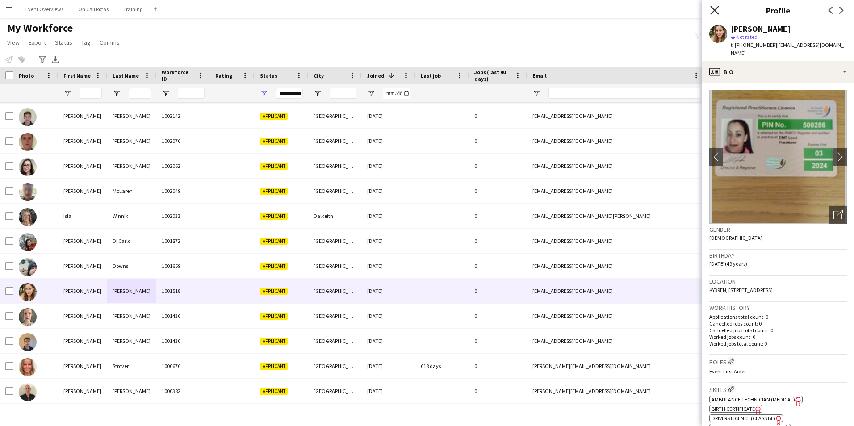
click at [717, 11] on icon "Close pop-in" at bounding box center [714, 10] width 8 height 8
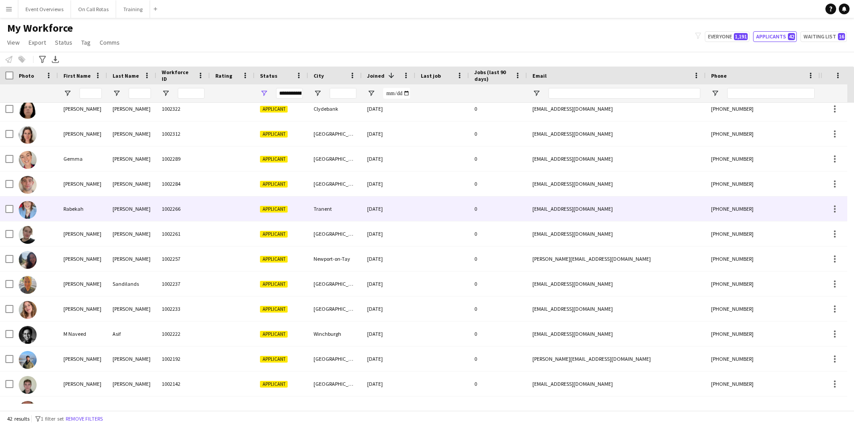
click at [193, 213] on div "1002266" at bounding box center [183, 209] width 54 height 25
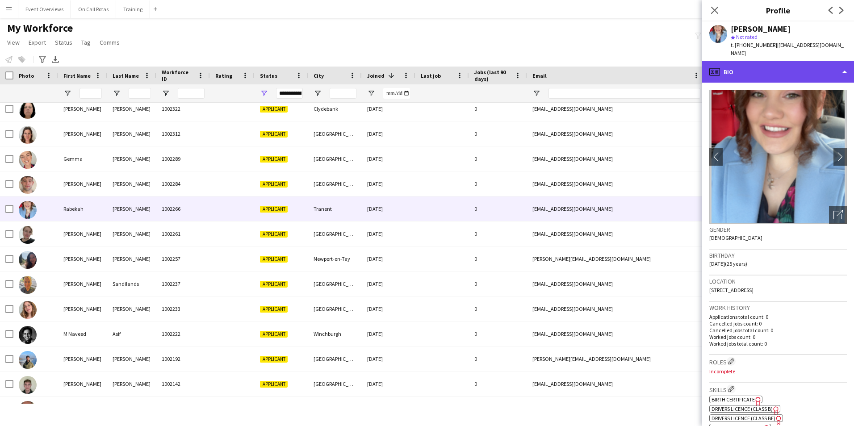
click at [795, 67] on div "profile Bio" at bounding box center [778, 71] width 152 height 21
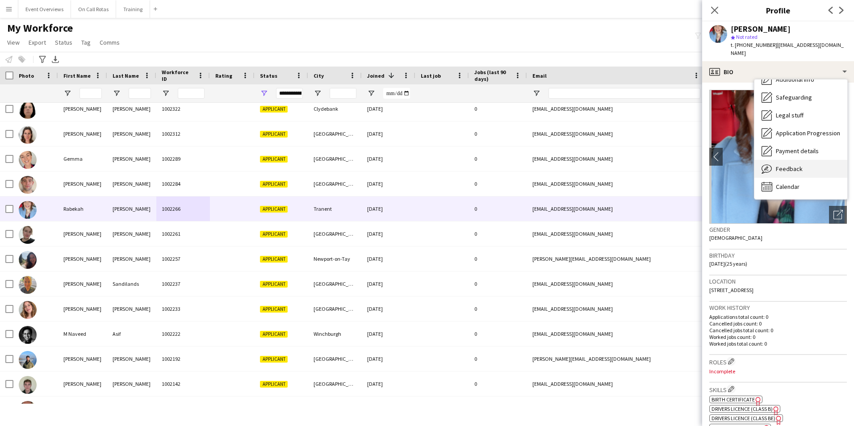
click at [803, 160] on div "Feedback Feedback" at bounding box center [800, 169] width 93 height 18
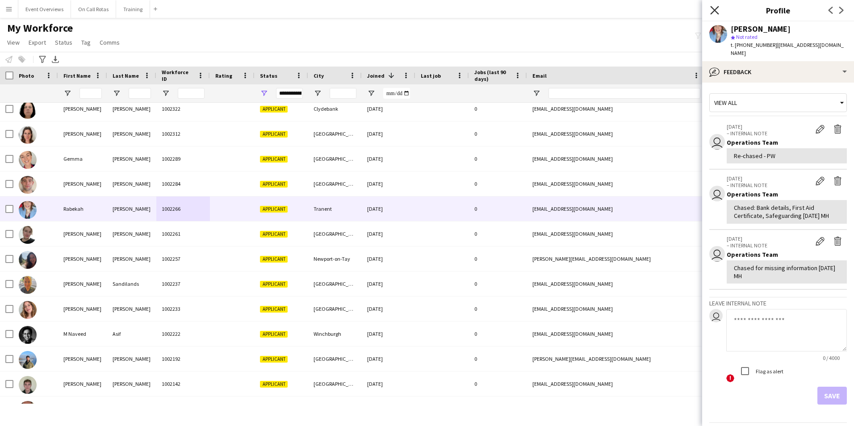
click at [718, 12] on icon "Close pop-in" at bounding box center [714, 10] width 8 height 8
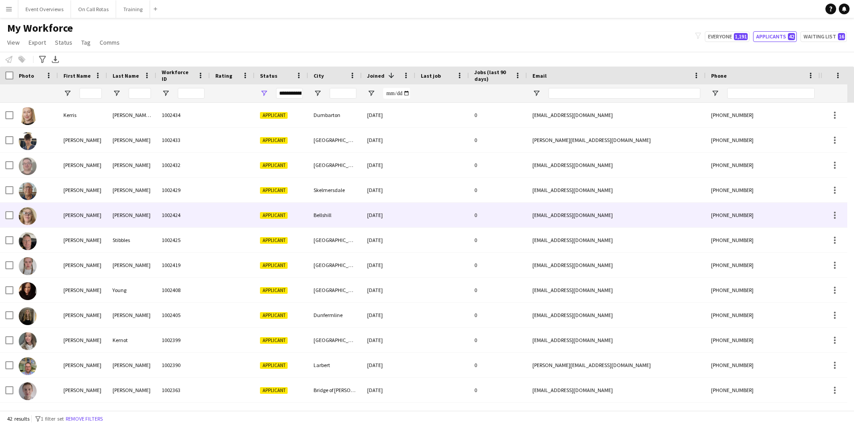
click at [143, 215] on div "[PERSON_NAME]" at bounding box center [131, 215] width 49 height 25
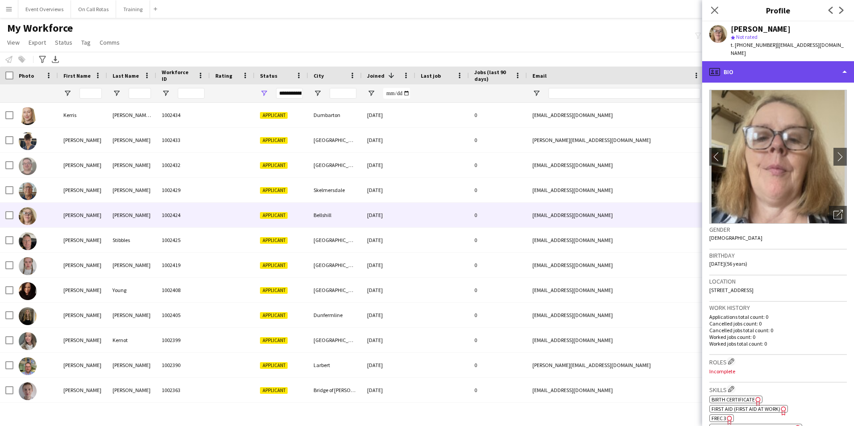
click at [761, 61] on div "profile Bio" at bounding box center [778, 71] width 152 height 21
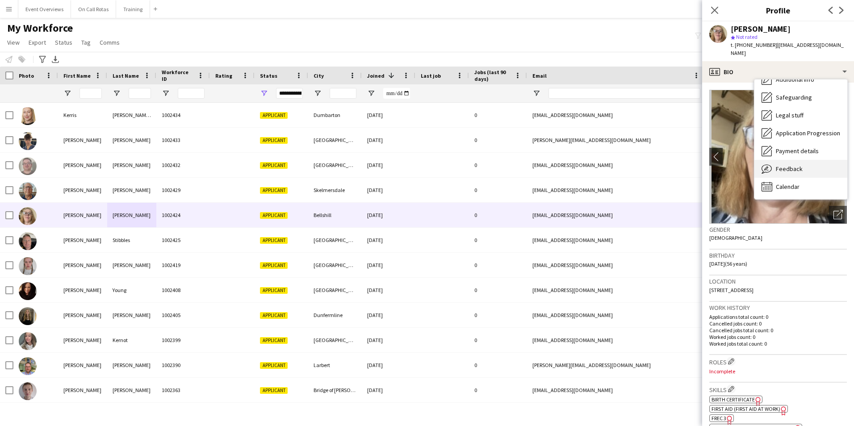
click at [777, 160] on div "Feedback Feedback" at bounding box center [800, 169] width 93 height 18
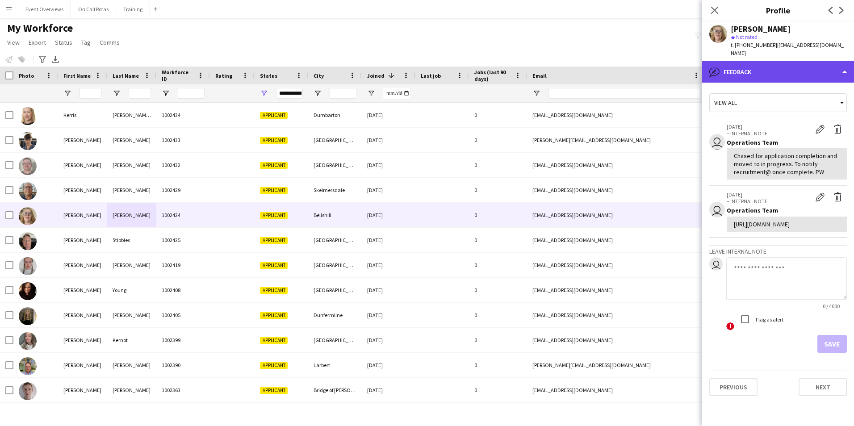
click at [761, 61] on div "bubble-pencil Feedback" at bounding box center [778, 71] width 152 height 21
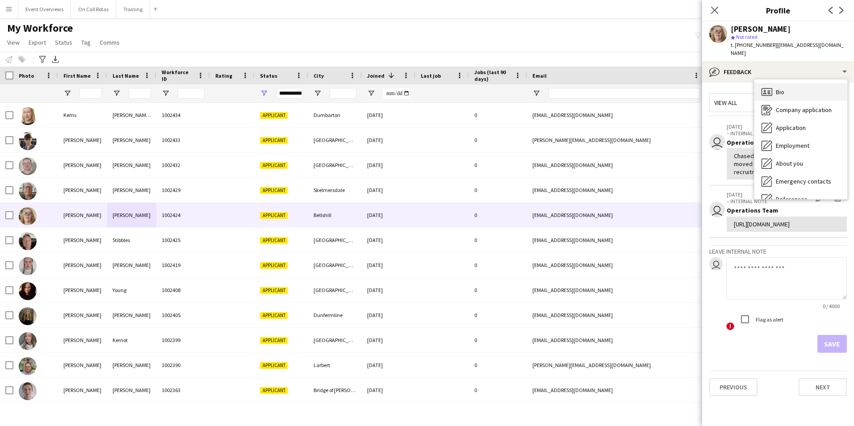
click at [781, 88] on span "Bio" at bounding box center [780, 92] width 8 height 8
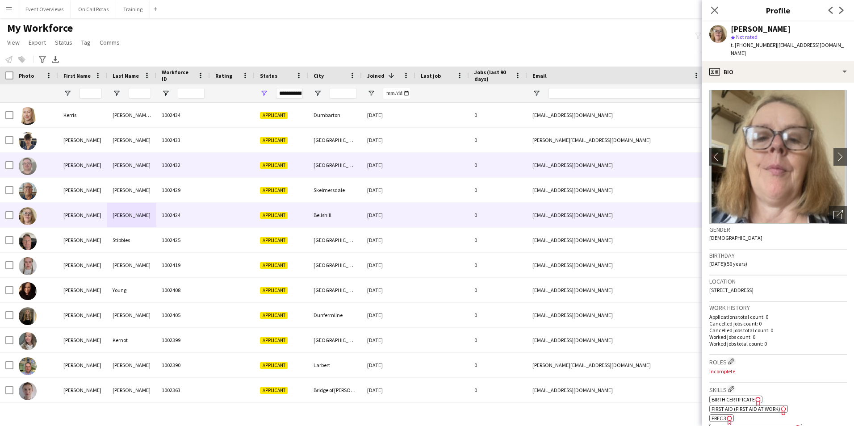
click at [70, 164] on div "[PERSON_NAME]" at bounding box center [82, 165] width 49 height 25
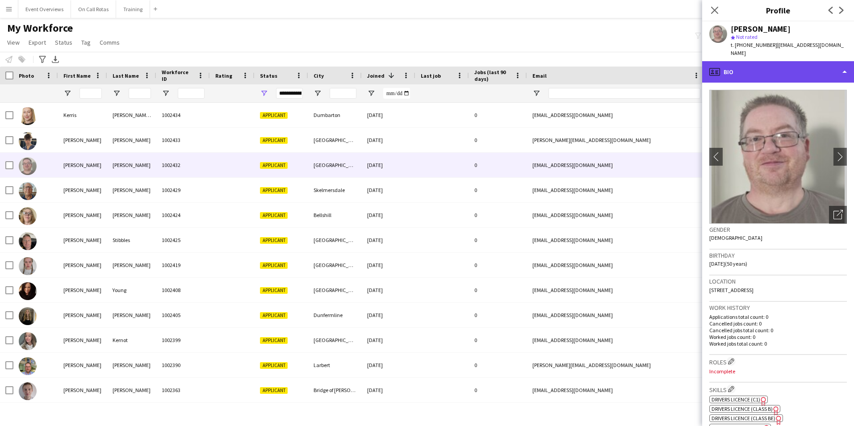
click at [799, 70] on div "profile Bio" at bounding box center [778, 71] width 152 height 21
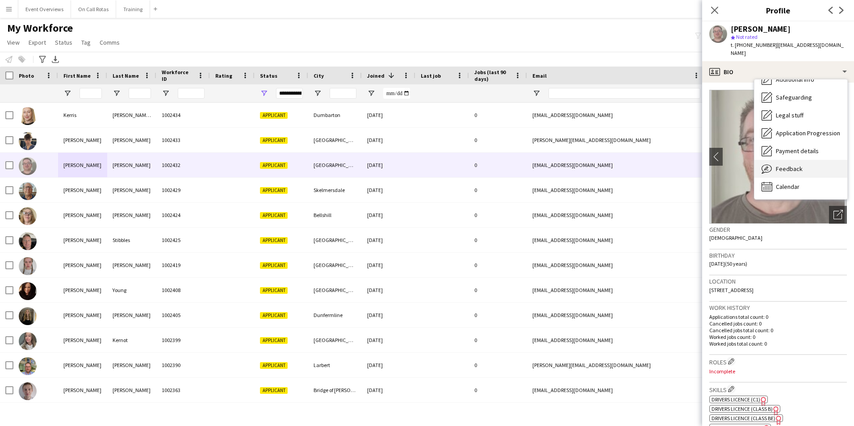
click at [792, 165] on span "Feedback" at bounding box center [789, 169] width 27 height 8
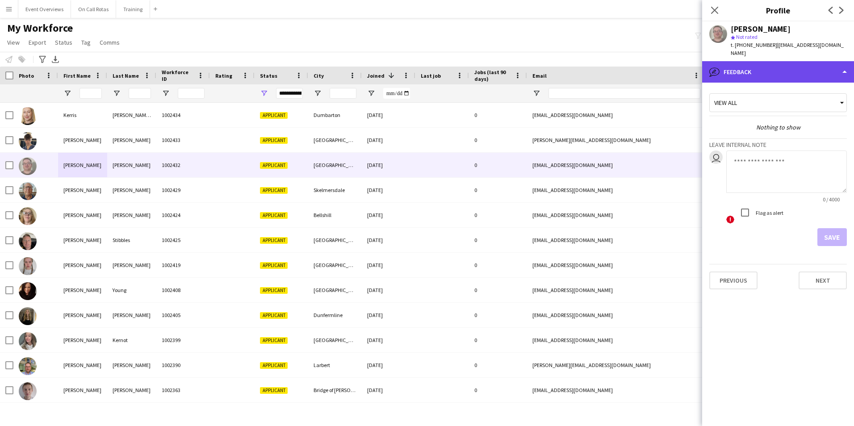
click at [741, 70] on div "bubble-pencil Feedback" at bounding box center [778, 71] width 152 height 21
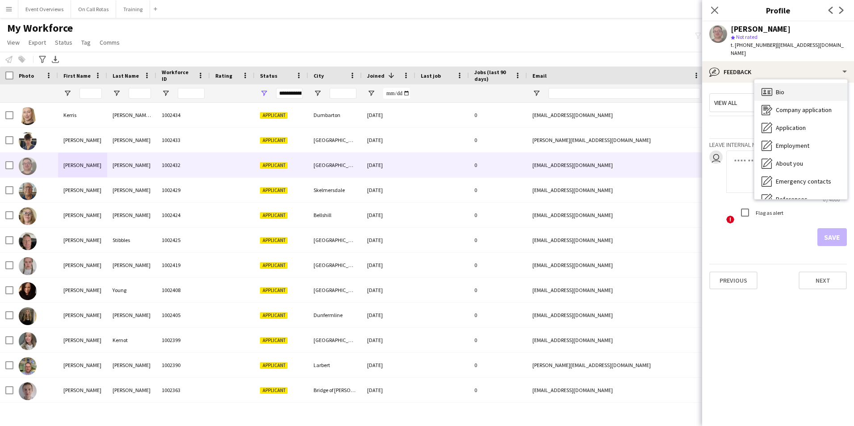
click at [773, 86] on div "Bio Bio" at bounding box center [800, 92] width 93 height 18
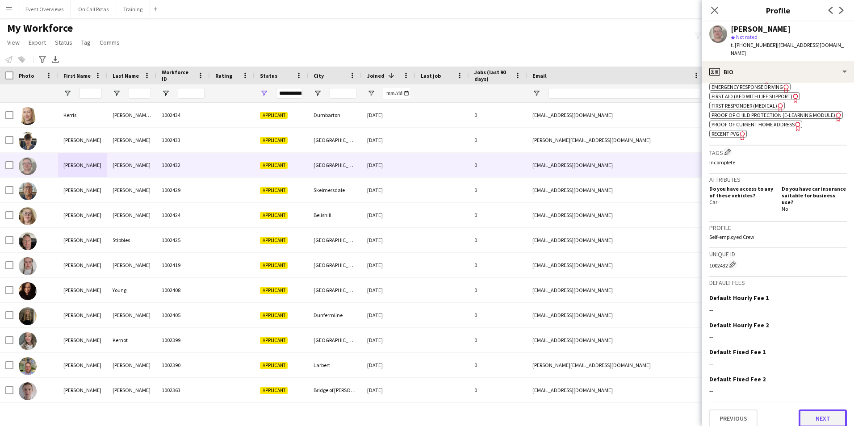
click at [821, 410] on button "Next" at bounding box center [823, 419] width 48 height 18
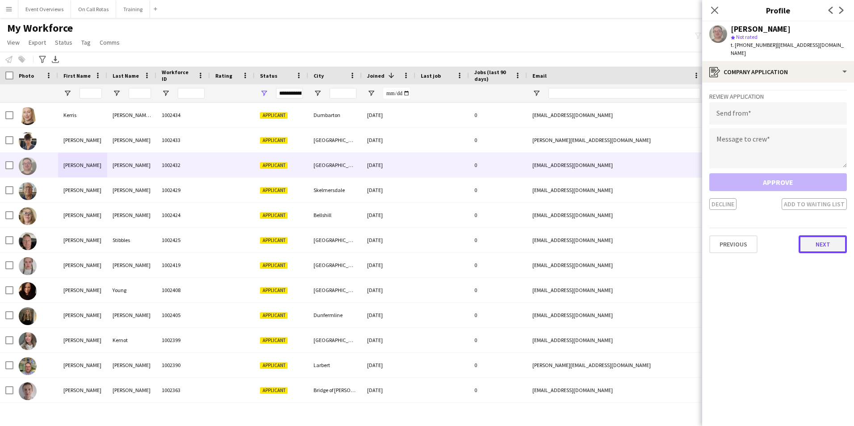
click at [820, 235] on button "Next" at bounding box center [823, 244] width 48 height 18
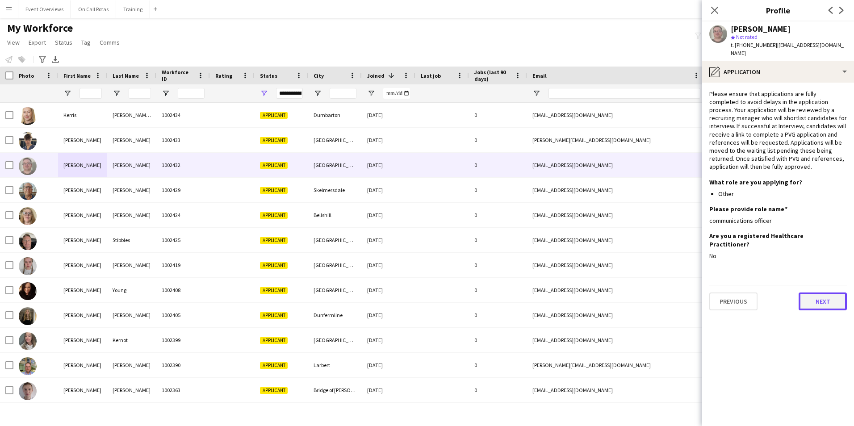
click at [809, 293] on button "Next" at bounding box center [823, 302] width 48 height 18
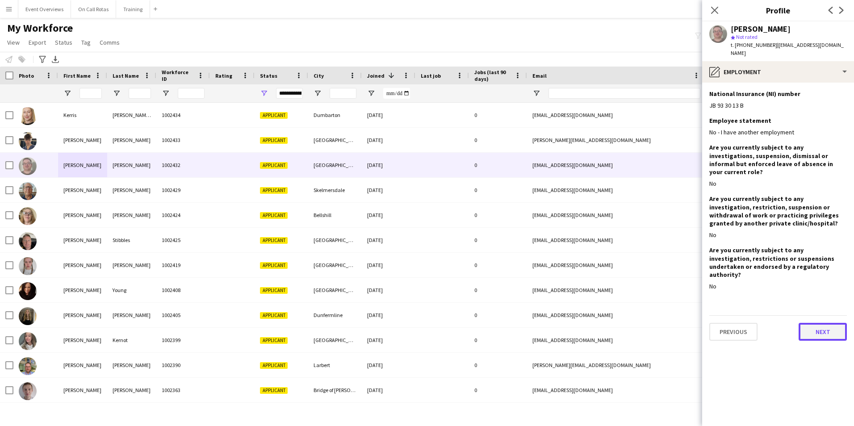
click at [827, 323] on button "Next" at bounding box center [823, 332] width 48 height 18
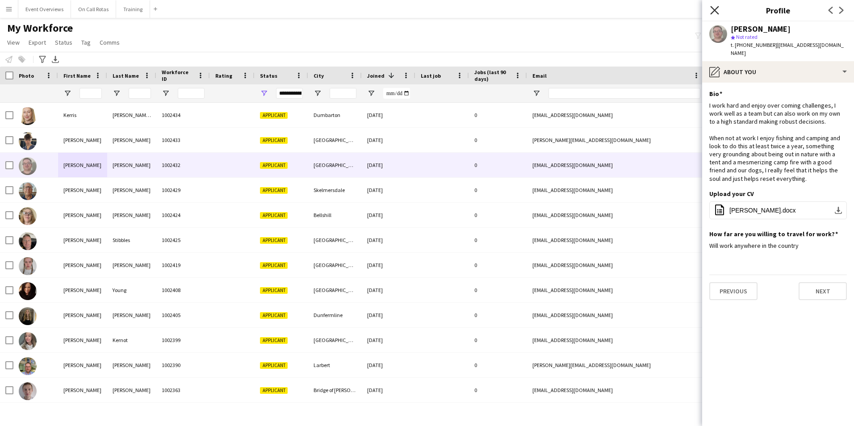
click at [713, 8] on icon "Close pop-in" at bounding box center [714, 10] width 8 height 8
